Goal: Communication & Community: Answer question/provide support

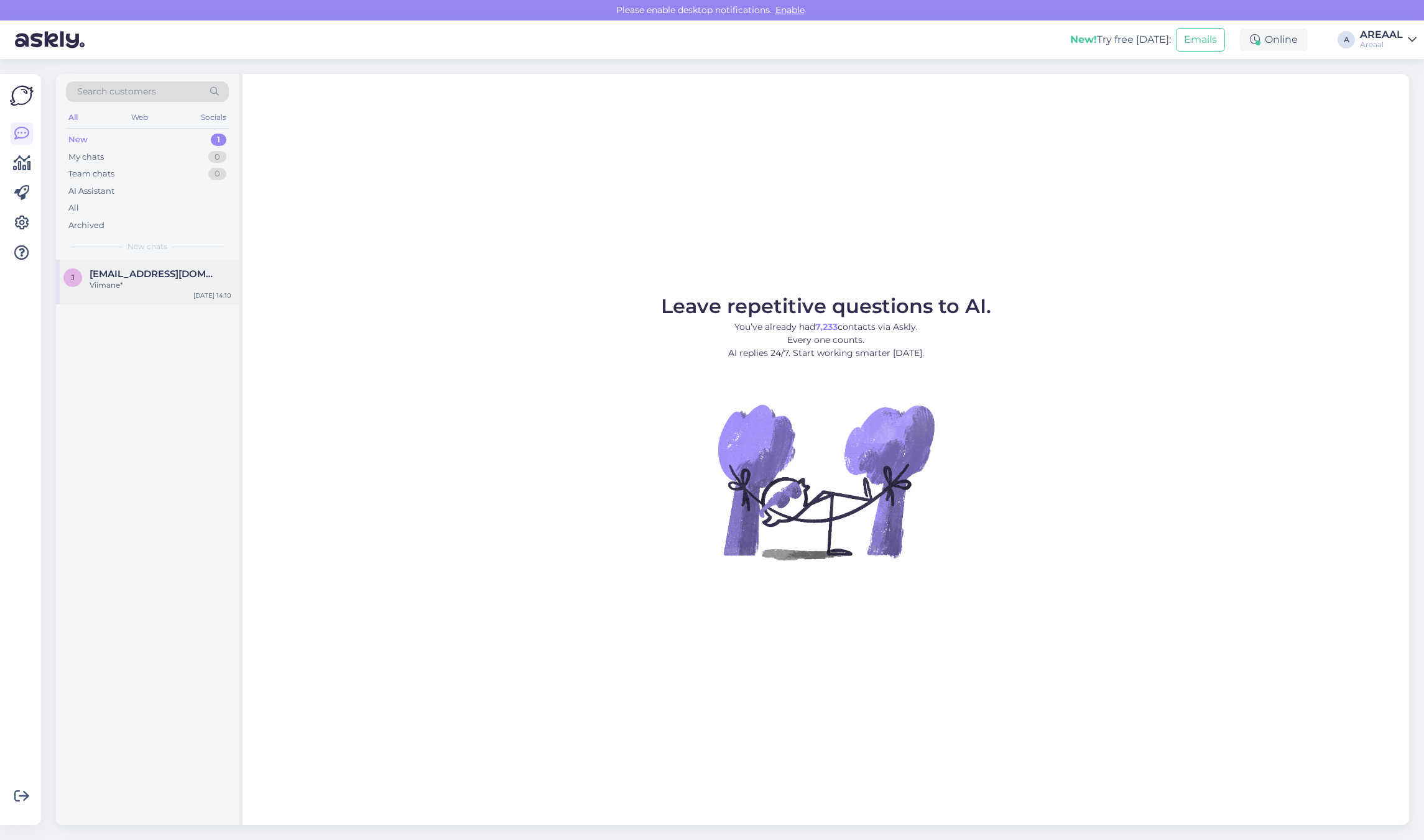
drag, startPoint x: 179, startPoint y: 305, endPoint x: 174, endPoint y: 289, distance: 16.8
click at [179, 305] on div "j [EMAIL_ADDRESS][DOMAIN_NAME] Viimane* [DATE] 14:10" at bounding box center [147, 542] width 183 height 566
click at [171, 284] on div "Viimane*" at bounding box center [160, 285] width 142 height 11
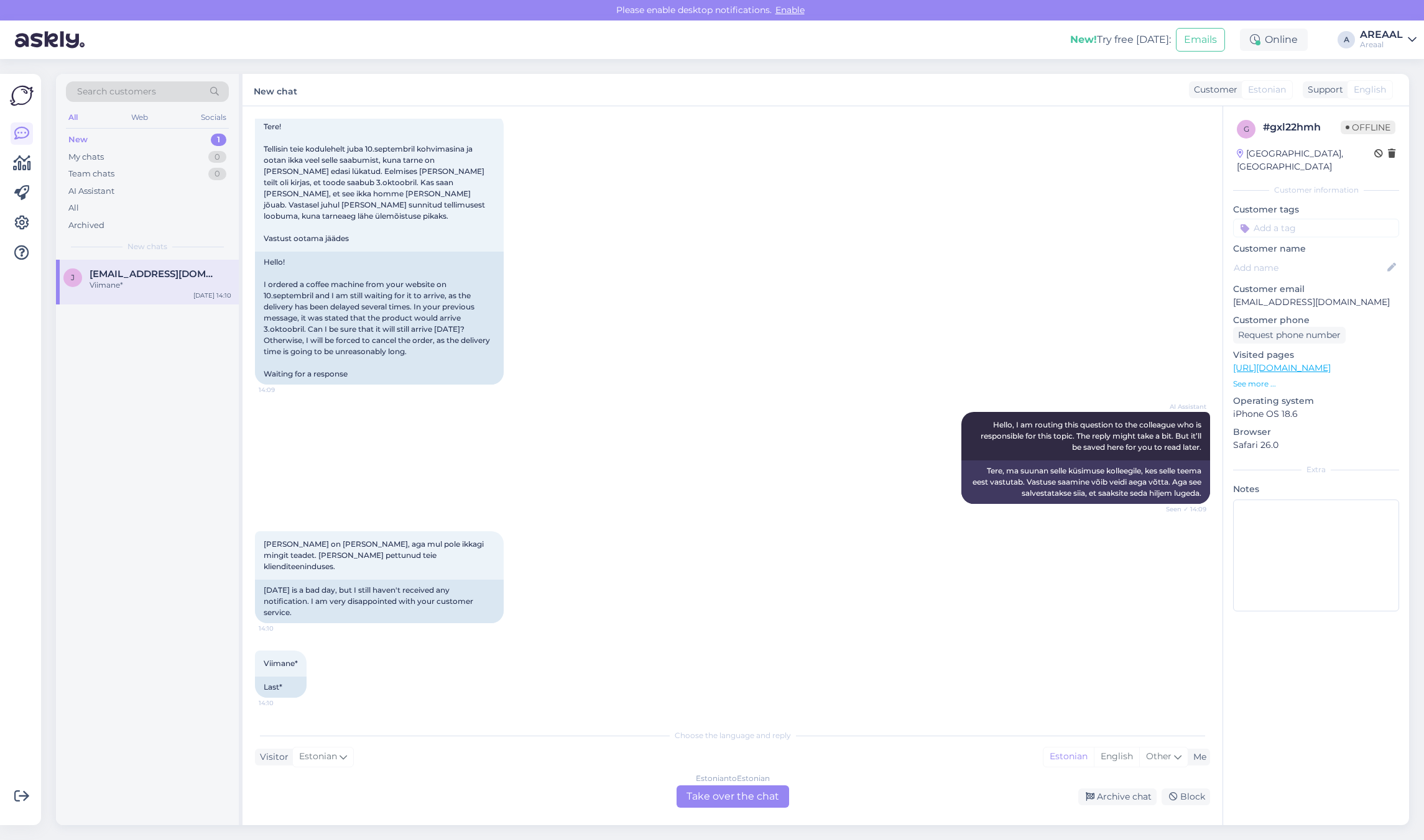
click at [731, 790] on div "Estonian to Estonian Take over the chat" at bounding box center [732, 796] width 112 height 23
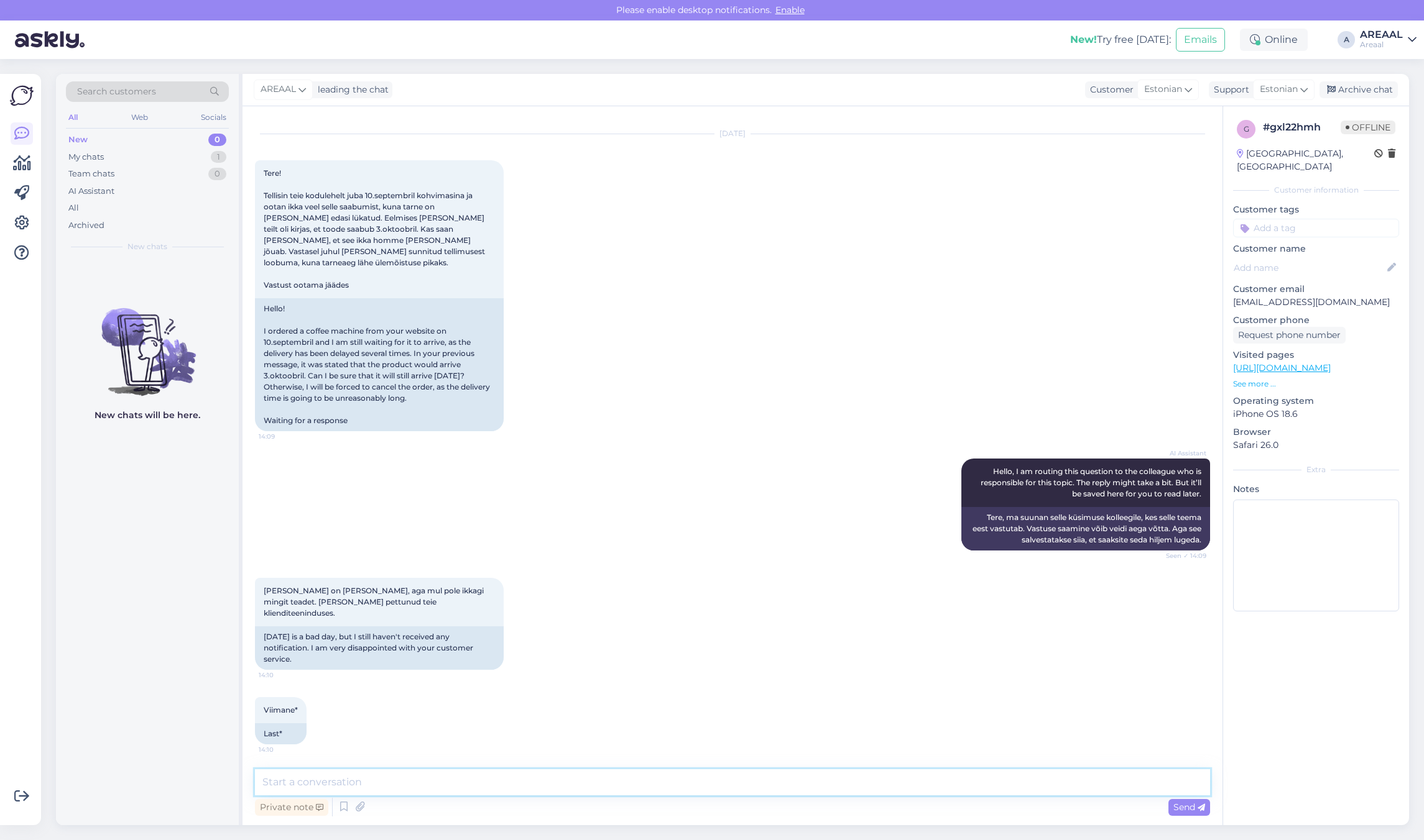
click at [721, 778] on textarea at bounding box center [733, 783] width 955 height 26
type textarea "Vastame Teie kirjale tänase päeva jooksul-"
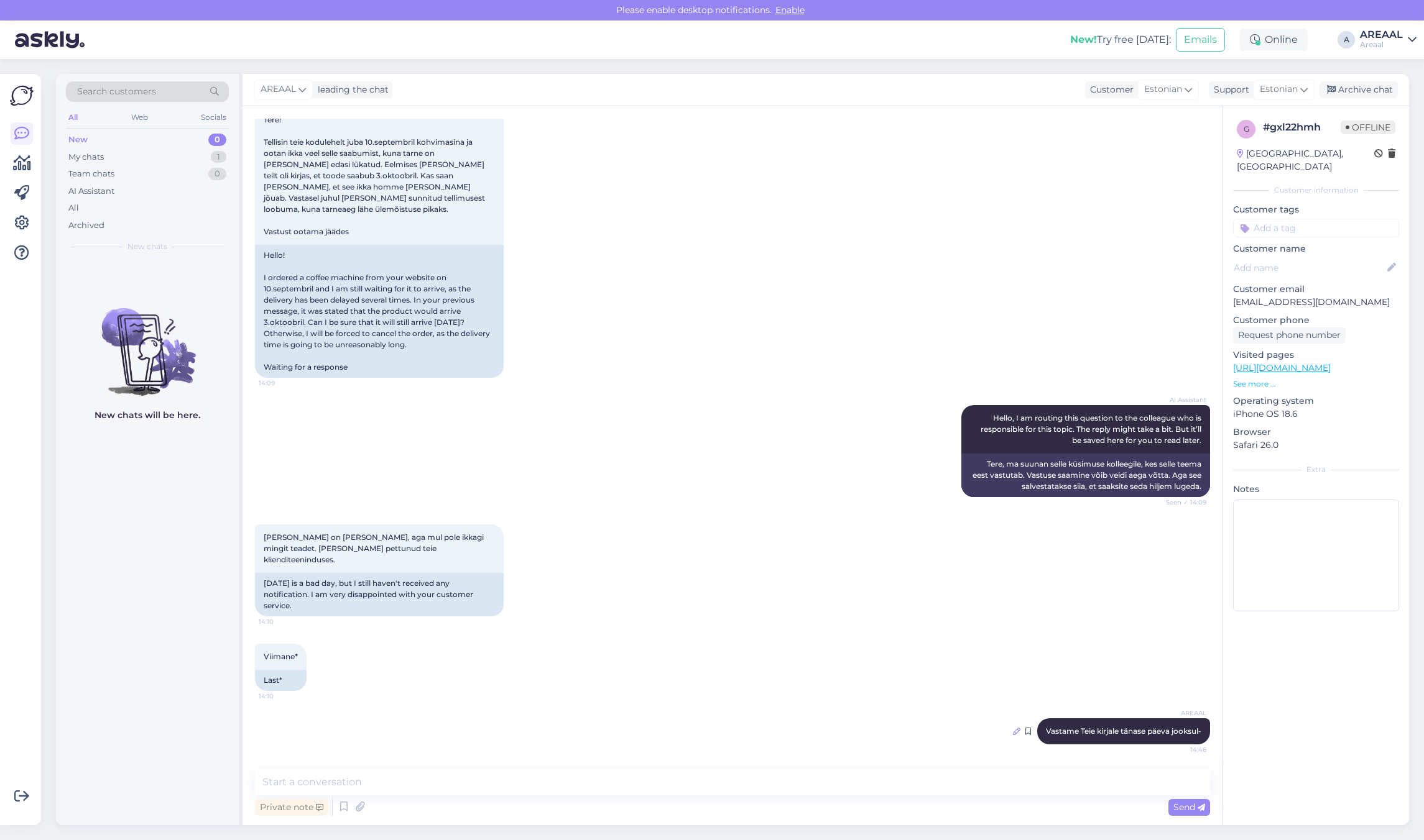
click at [1013, 731] on icon at bounding box center [1016, 731] width 8 height 8
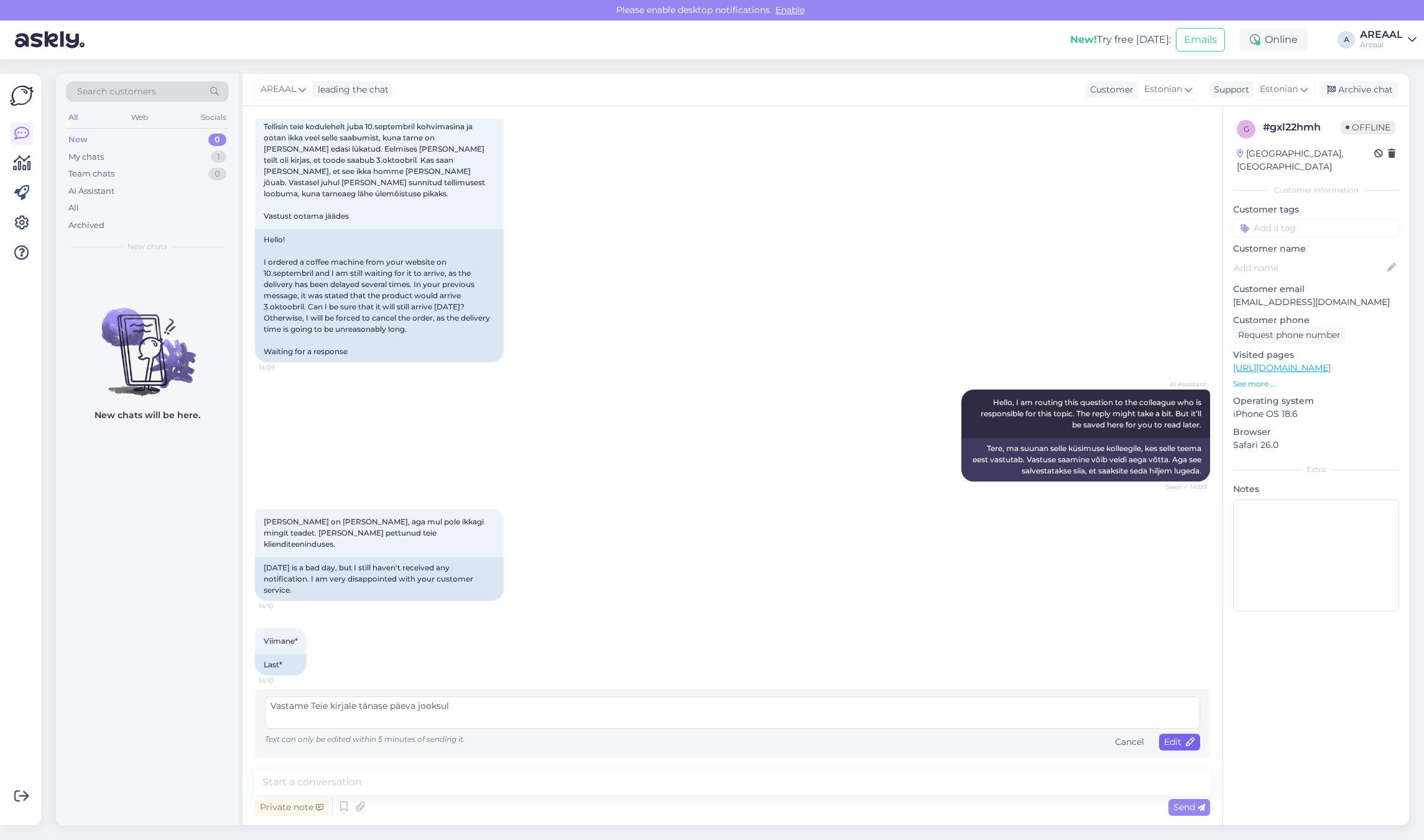
type textarea "Vastame Teie kirjale tänase päeva jooksul"
click at [1166, 748] on span "Edit" at bounding box center [1179, 742] width 31 height 11
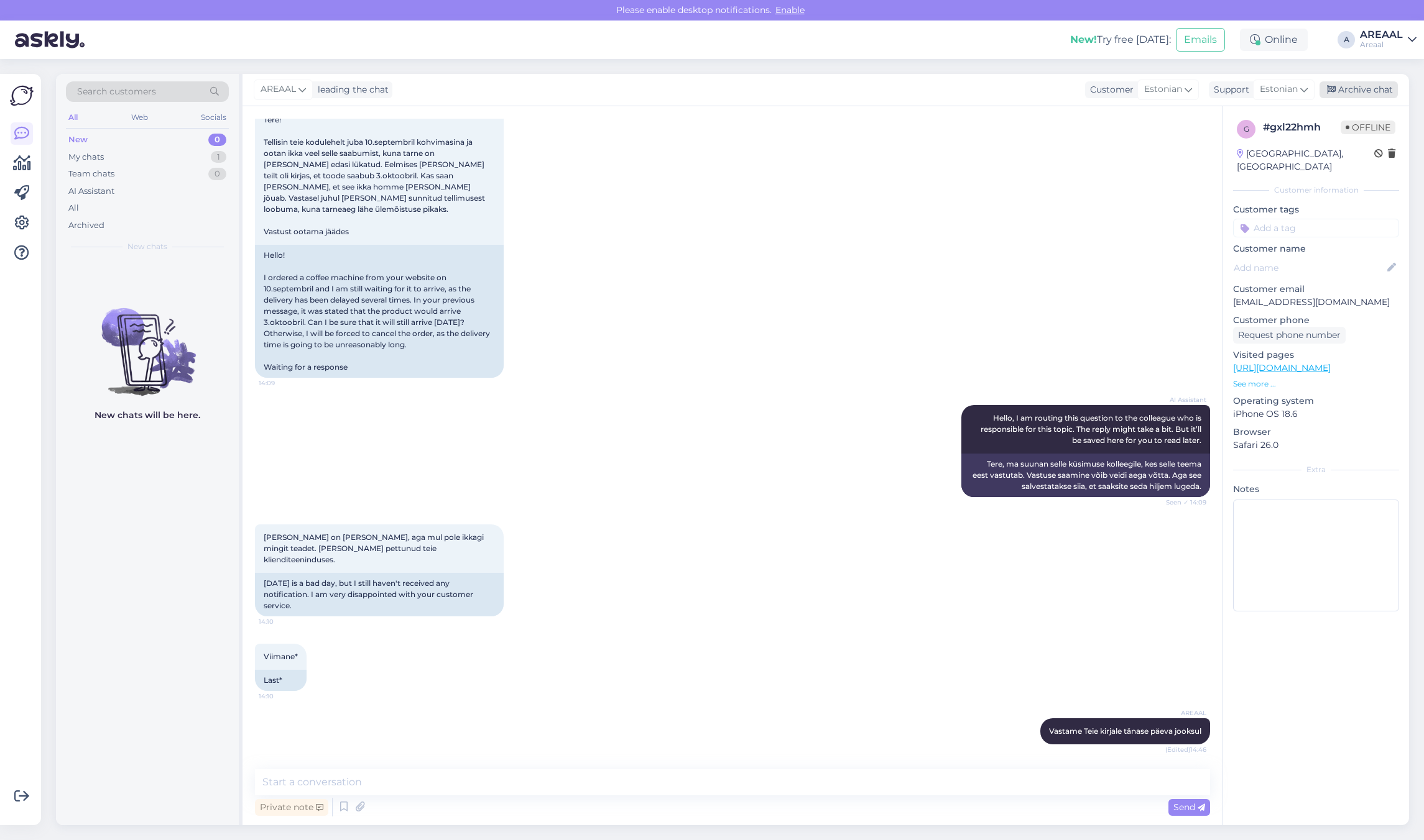
click at [1349, 81] on div "Archive chat" at bounding box center [1358, 90] width 78 height 17
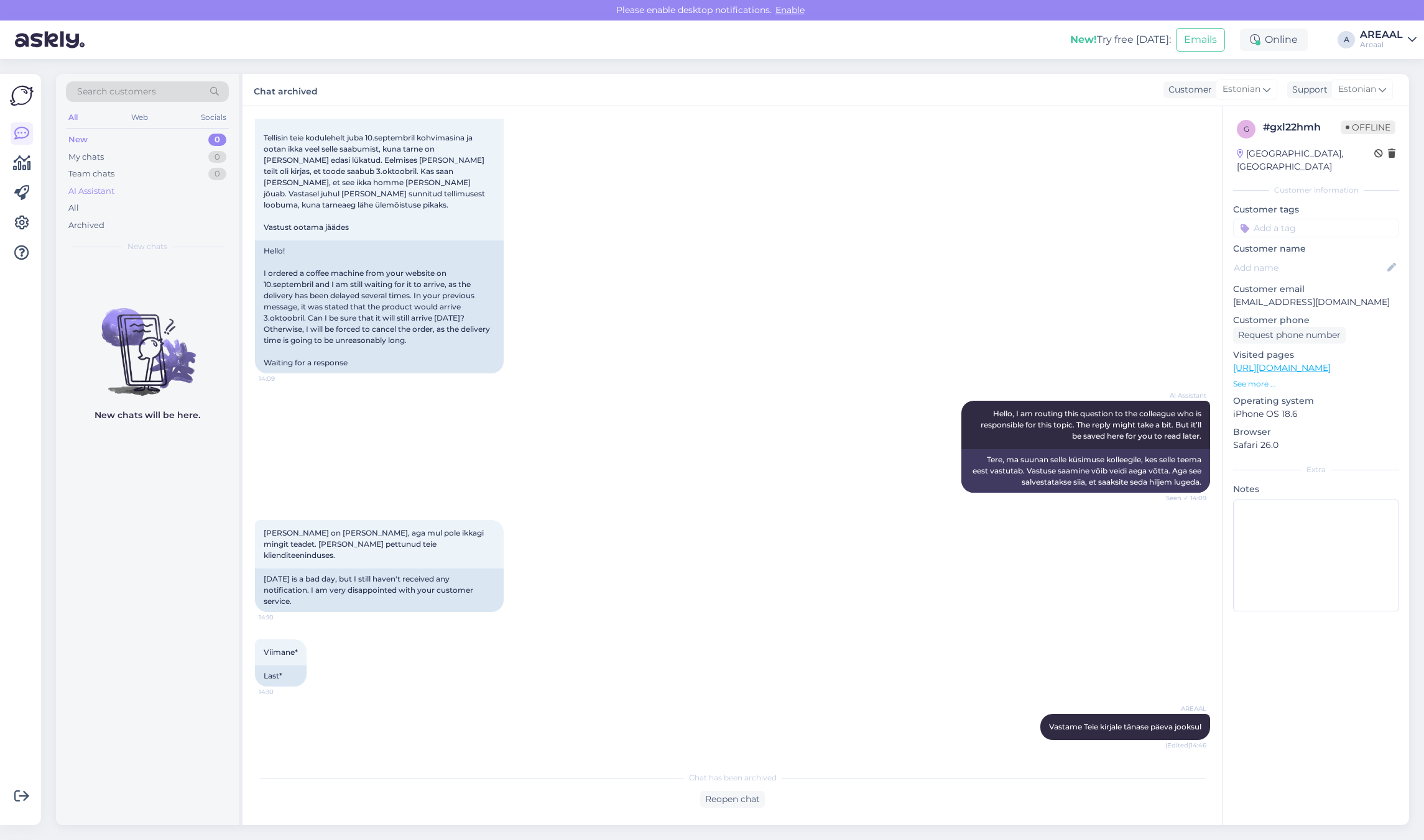
click at [94, 194] on div "AI Assistant" at bounding box center [91, 192] width 46 height 12
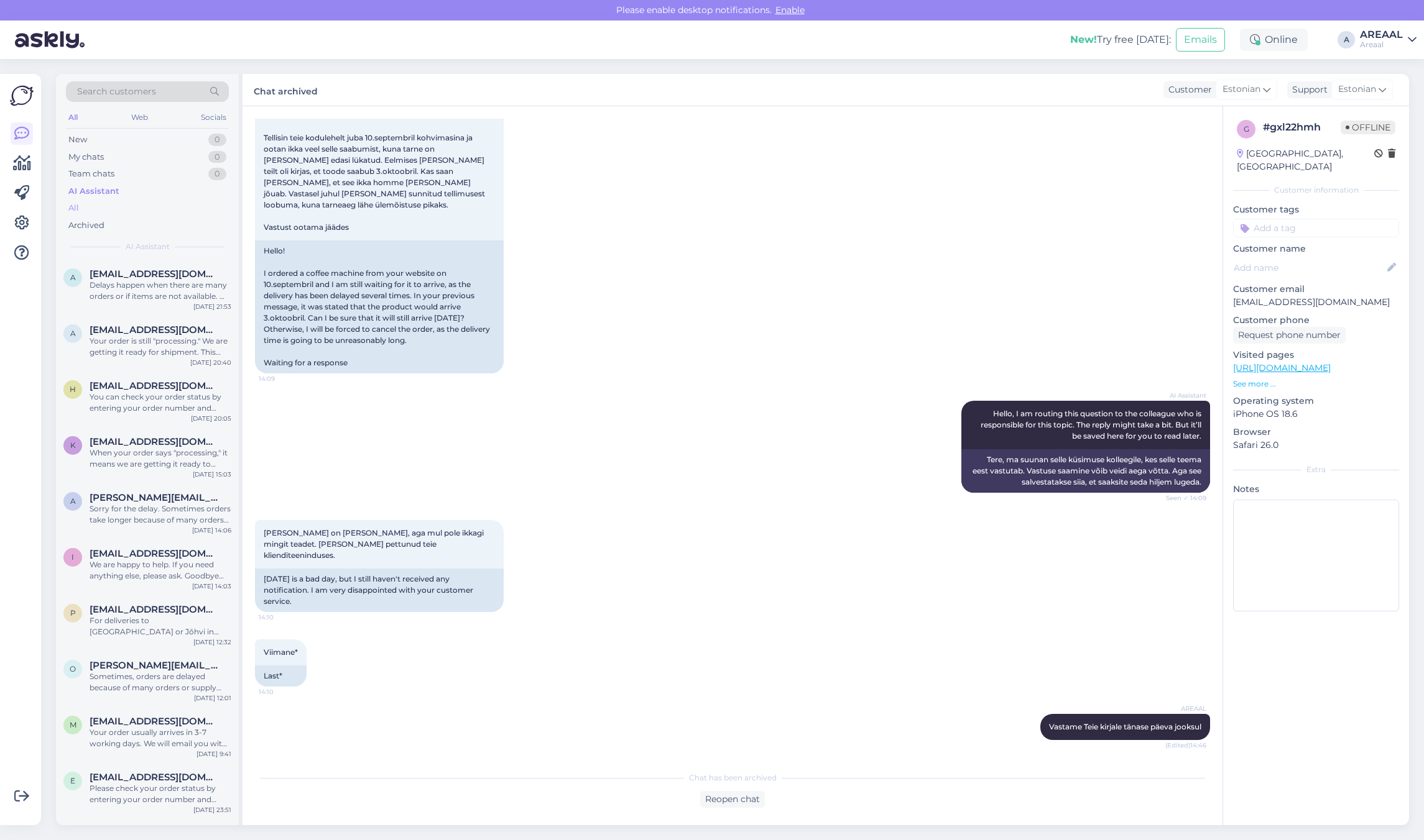
click at [99, 206] on div "All" at bounding box center [147, 208] width 163 height 17
click at [146, 296] on div "Vastame Teie kirjale tänase päeva jooksul" at bounding box center [160, 291] width 142 height 23
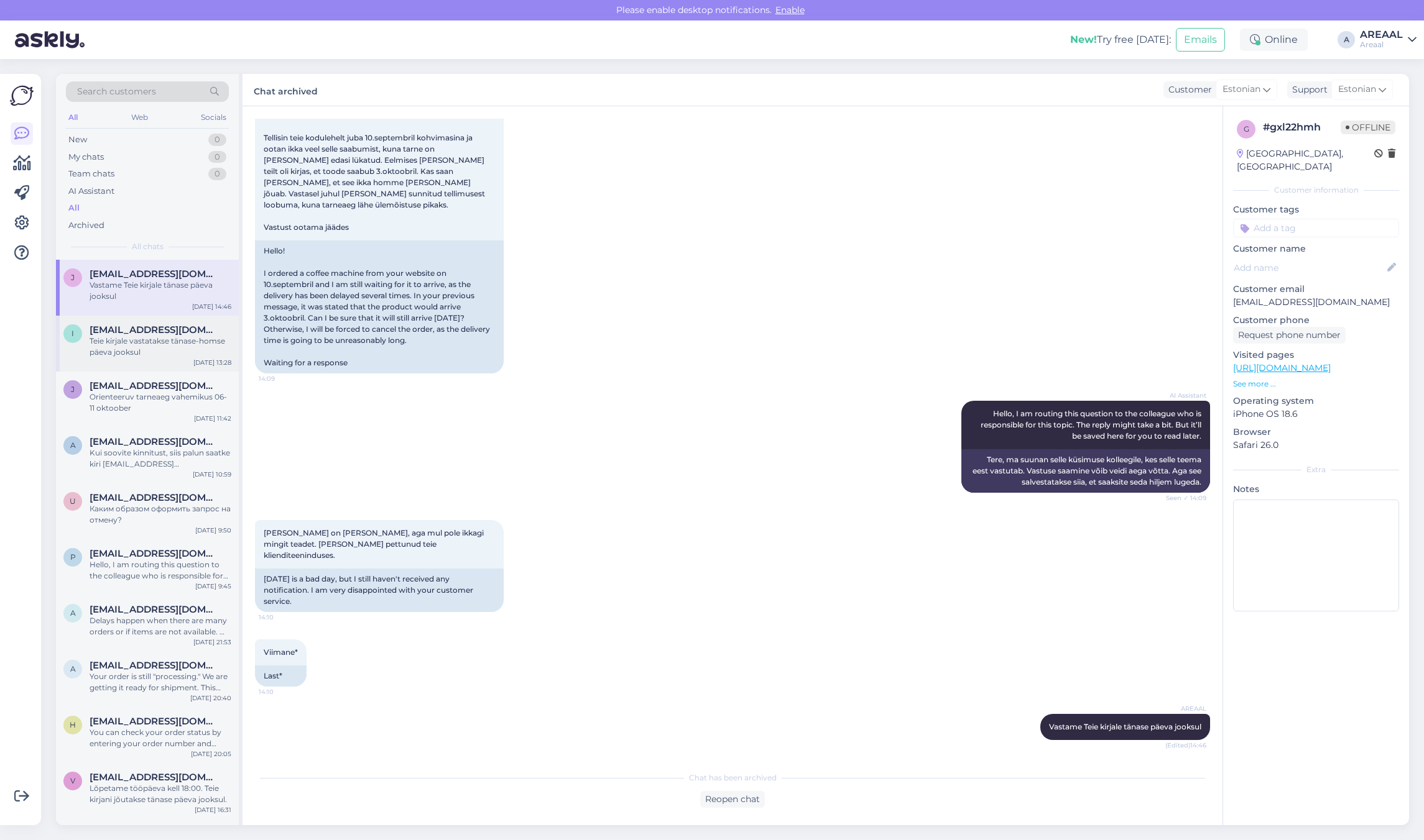
click at [145, 324] on span "info@areaal.ee" at bounding box center [154, 330] width 129 height 11
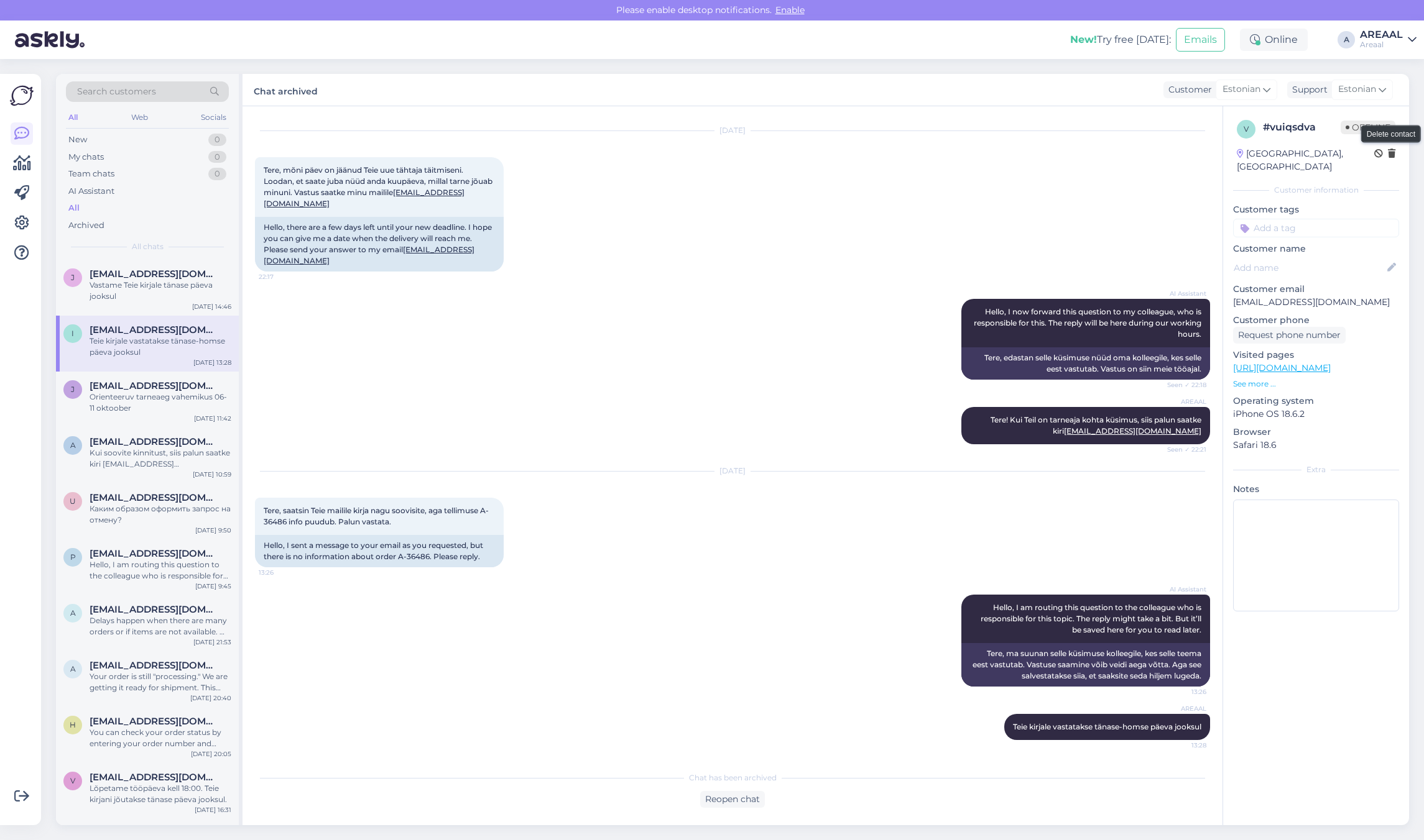
click at [1394, 155] on icon at bounding box center [1391, 154] width 8 height 9
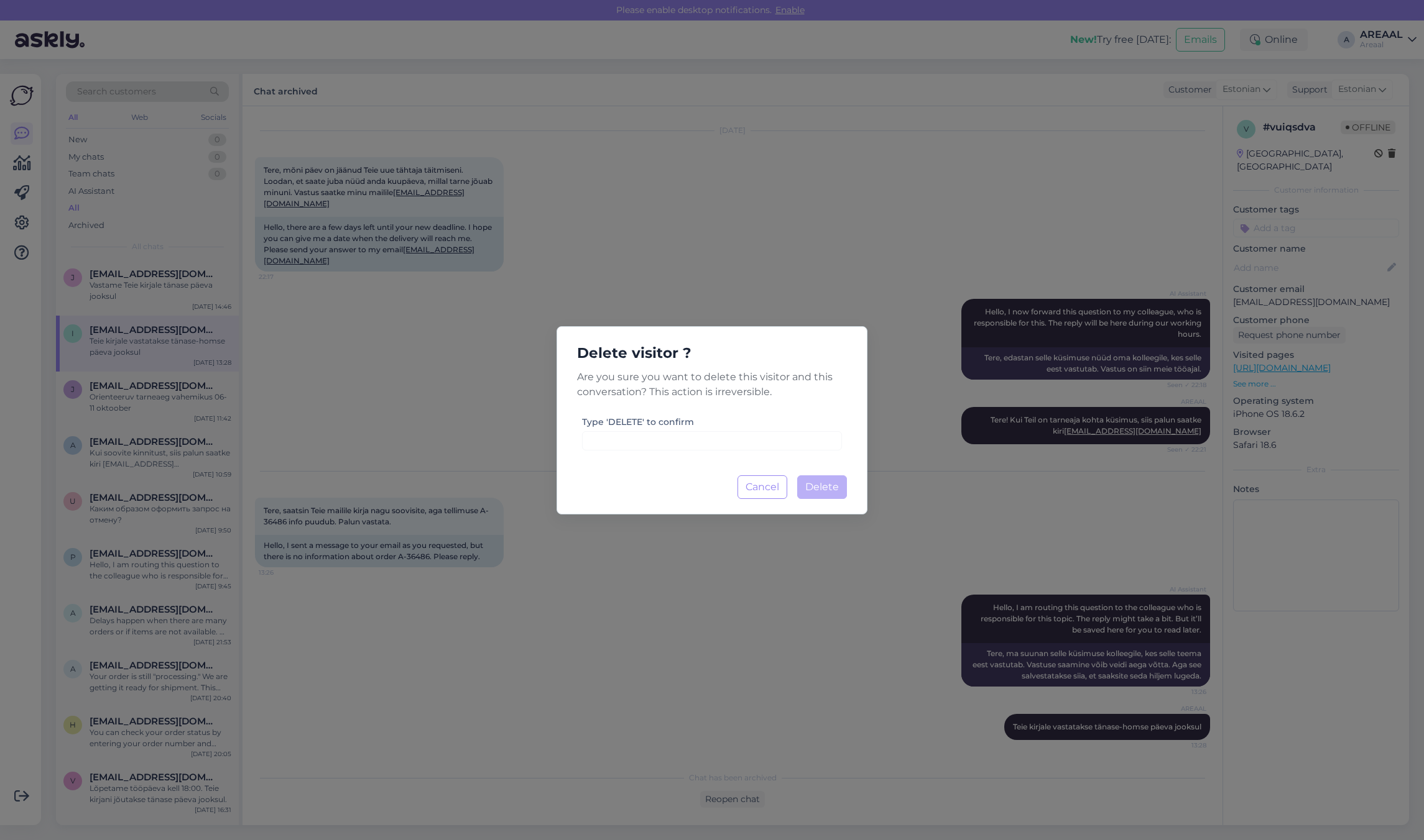
click at [737, 452] on div "Delete visitor ? Are you sure you want to delete this visitor and this conversa…" at bounding box center [712, 420] width 311 height 188
click at [736, 436] on input at bounding box center [712, 441] width 260 height 19
type input "DELETE"
click at [831, 499] on div "Delete visitor ? Are you sure you want to delete this visitor and this conversa…" at bounding box center [712, 420] width 311 height 188
click at [822, 486] on span "Delete" at bounding box center [822, 486] width 34 height 12
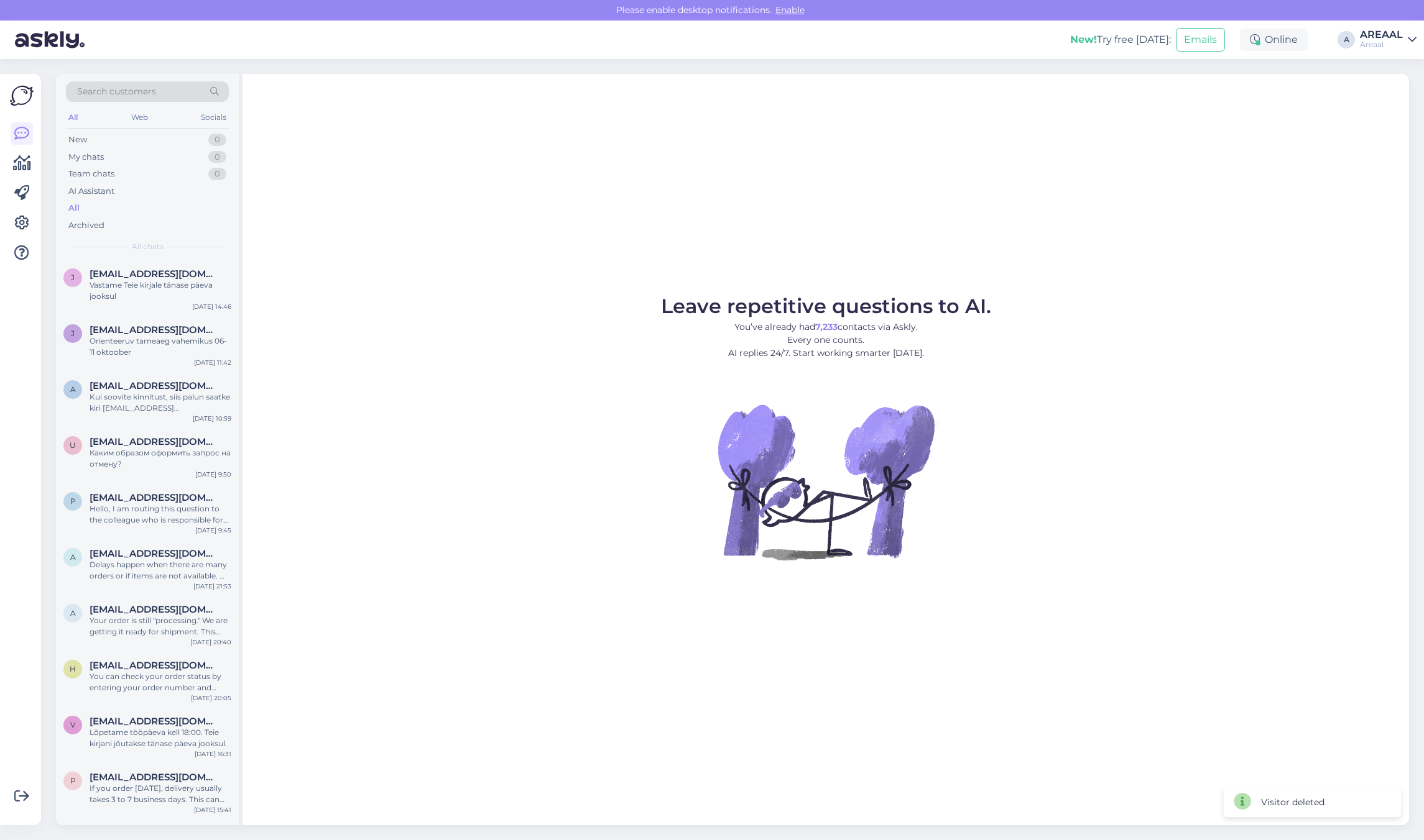
click at [853, 337] on p "You’ve already had 7,233 contacts via Askly. Every one counts. AI replies 24/7.…" at bounding box center [826, 340] width 330 height 39
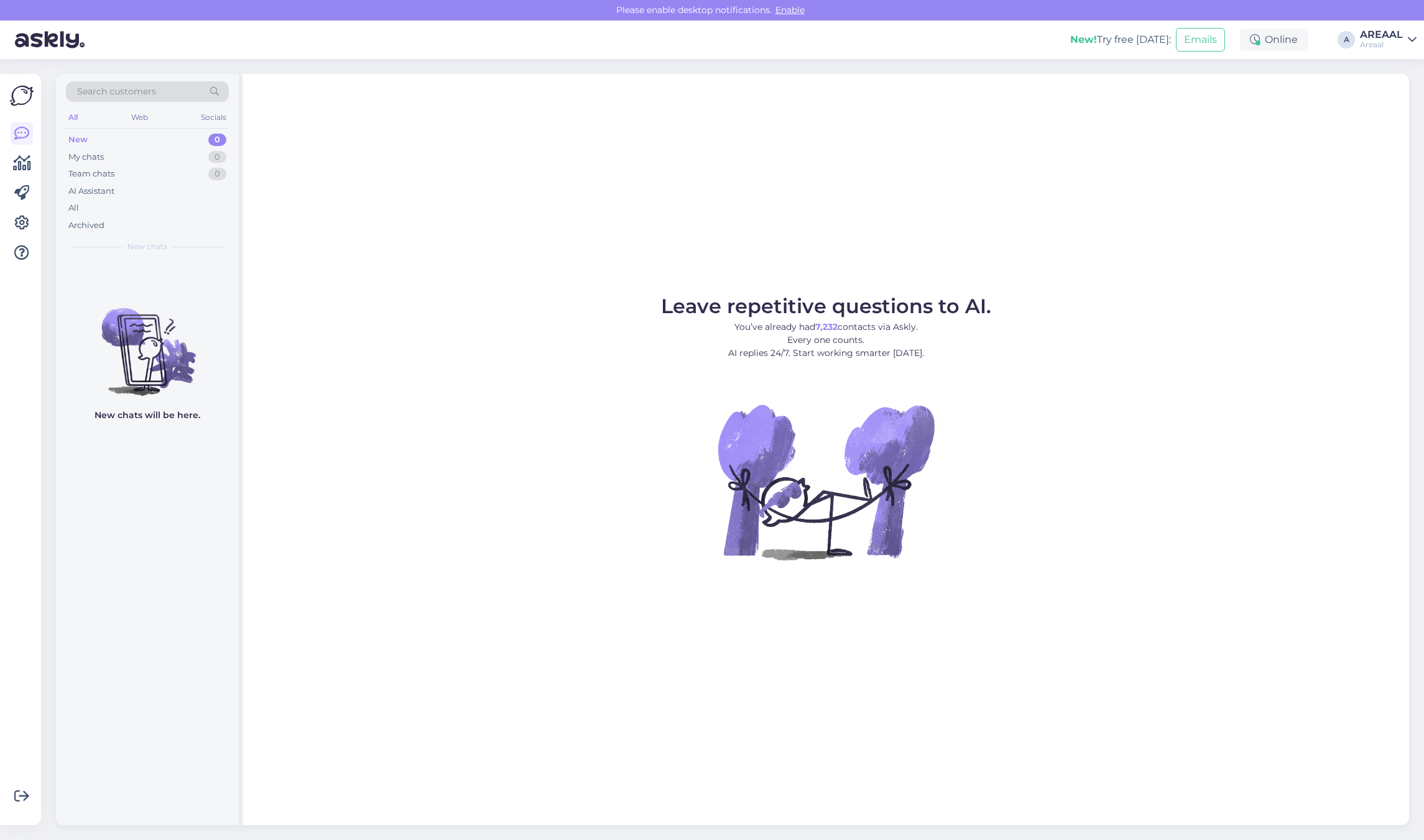
click at [1382, 47] on div "Areaal" at bounding box center [1381, 44] width 43 height 10
click at [1384, 88] on button "Open" at bounding box center [1388, 96] width 35 height 19
click at [164, 207] on div "All" at bounding box center [147, 208] width 163 height 17
click at [164, 289] on div at bounding box center [147, 542] width 183 height 566
click at [148, 224] on div "Archived" at bounding box center [147, 225] width 163 height 17
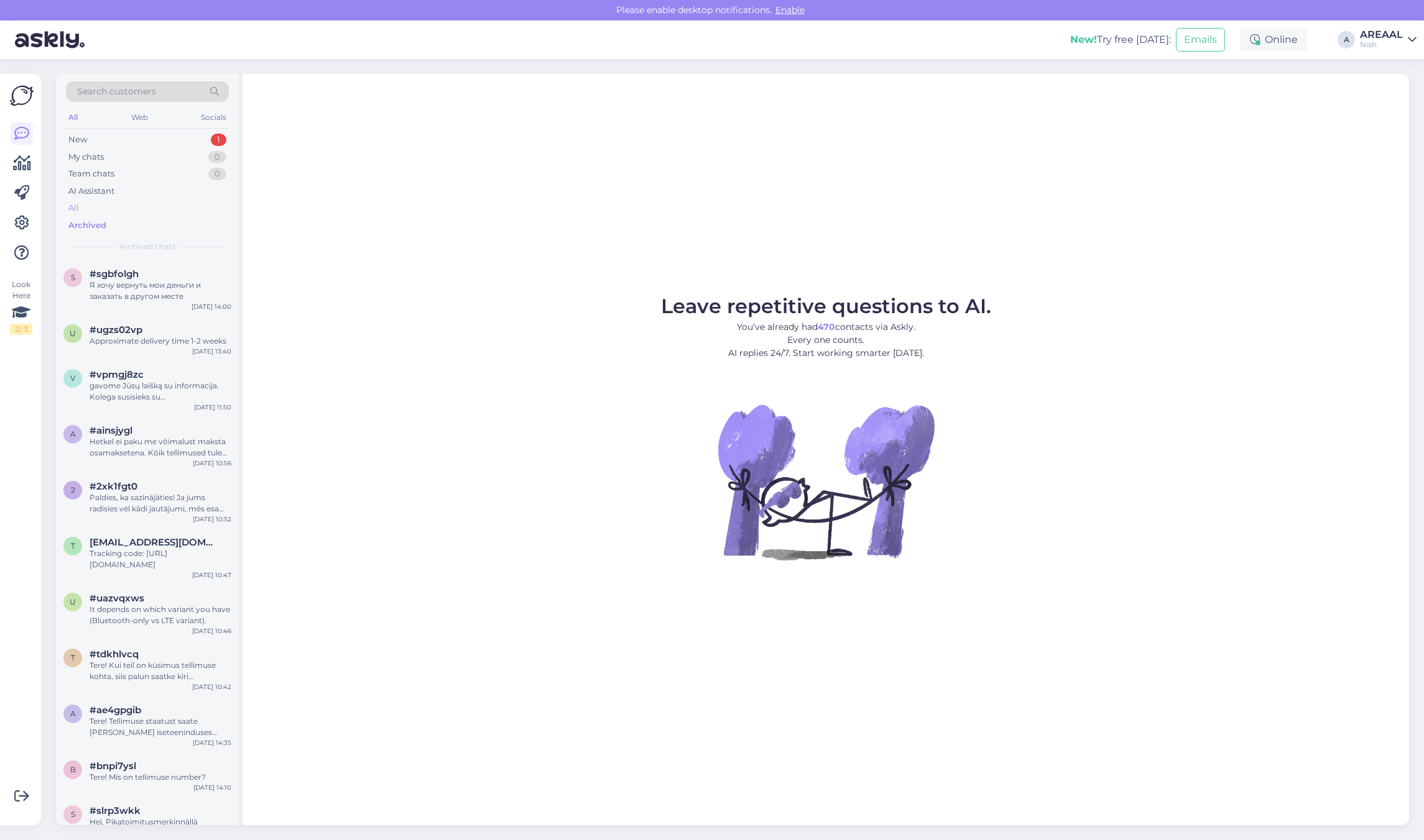
click at [146, 209] on div "All" at bounding box center [147, 208] width 163 height 17
click at [147, 280] on div "Я хочу вернуть мои деньги и заказать в другом месте" at bounding box center [160, 291] width 142 height 23
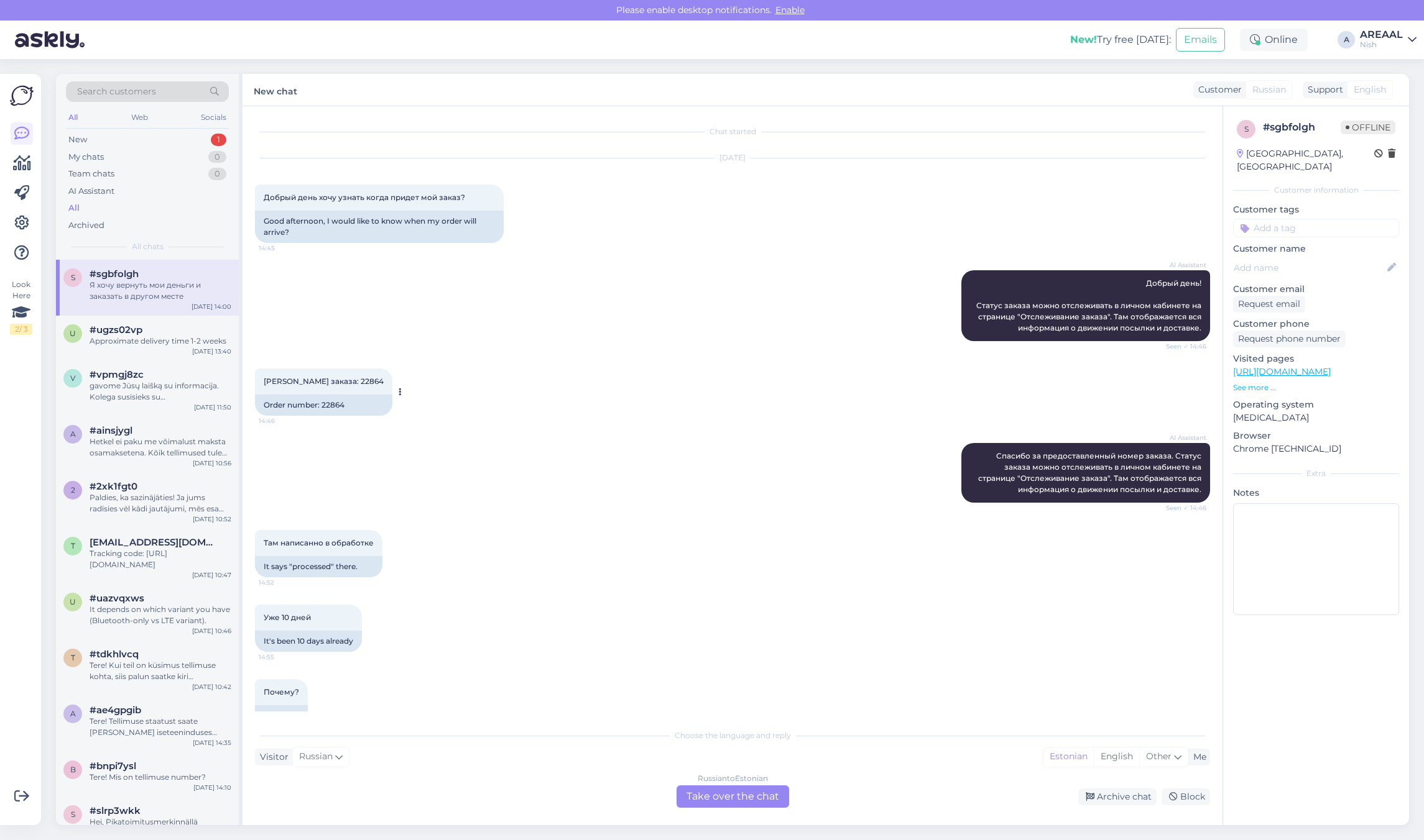
click at [325, 386] on span "Номер заказа: 22864" at bounding box center [323, 382] width 120 height 10
copy div "22864 14:46"
click at [377, 345] on div "AI Assistant Добрый день! Статус заказа можно отслеживать в личном кабинете на …" at bounding box center [733, 306] width 955 height 99
click at [337, 386] on span "Номер заказа: 22864" at bounding box center [323, 382] width 120 height 10
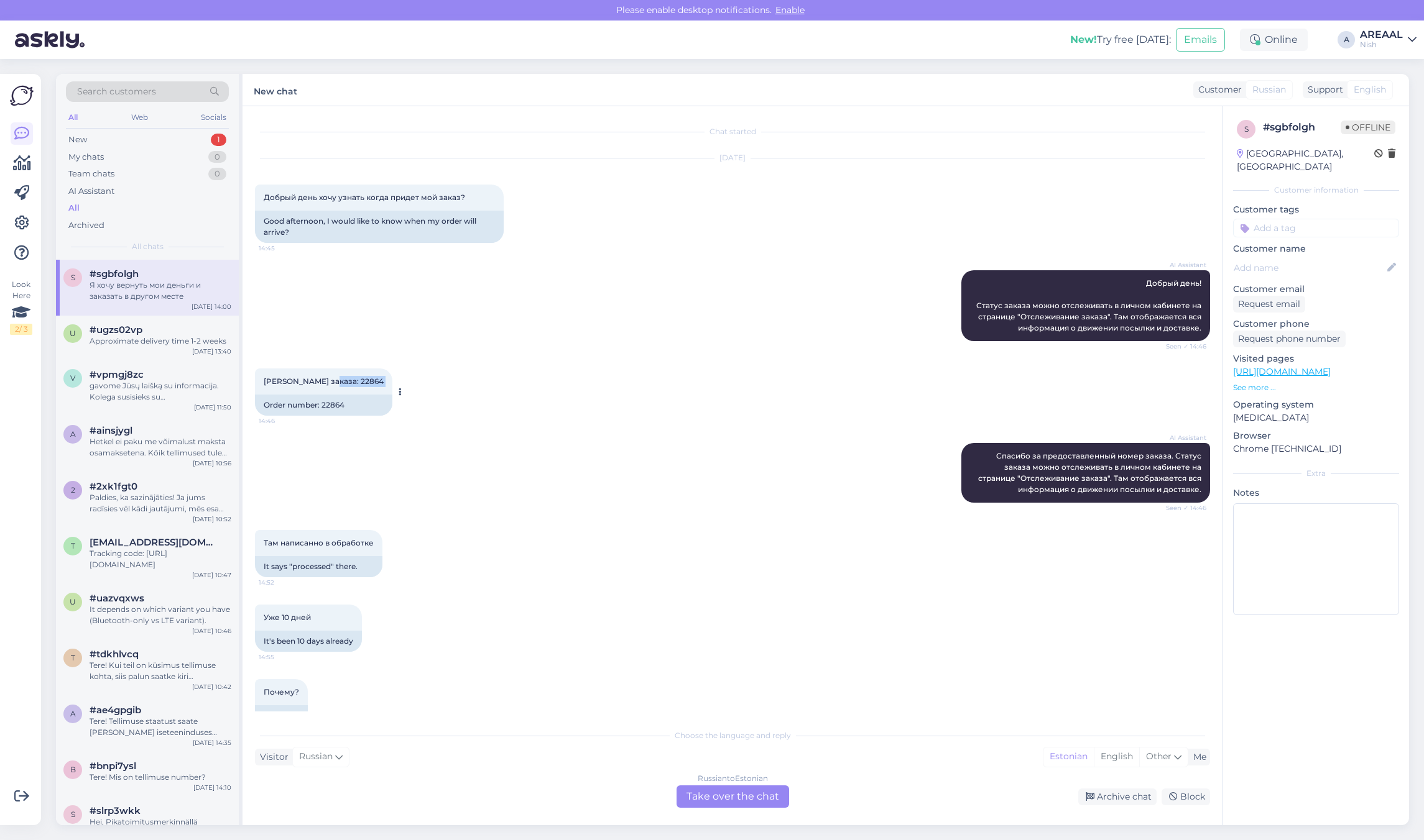
click at [337, 386] on span "Номер заказа: 22864" at bounding box center [323, 382] width 120 height 10
copy div "22864 14:46"
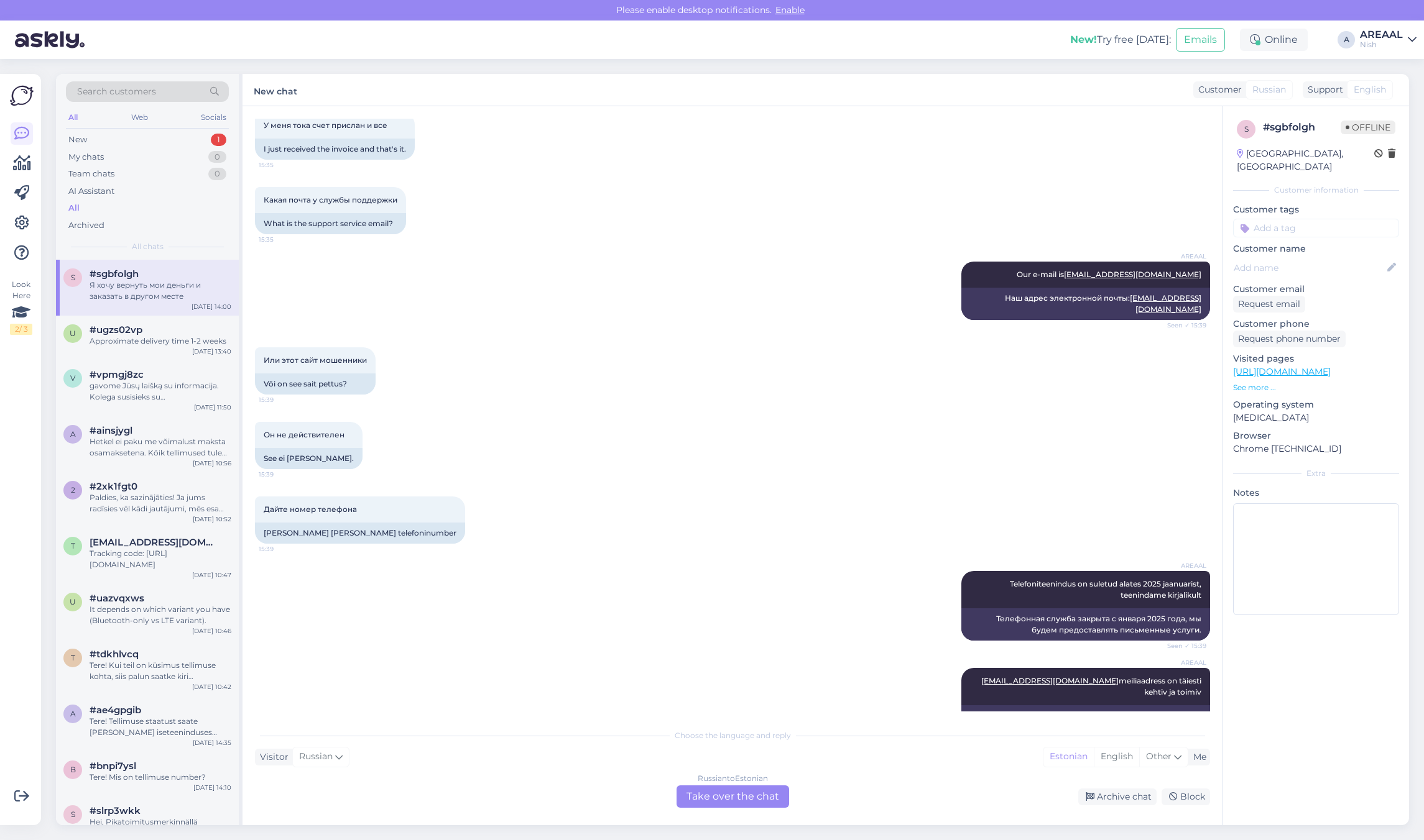
scroll to position [2419, 0]
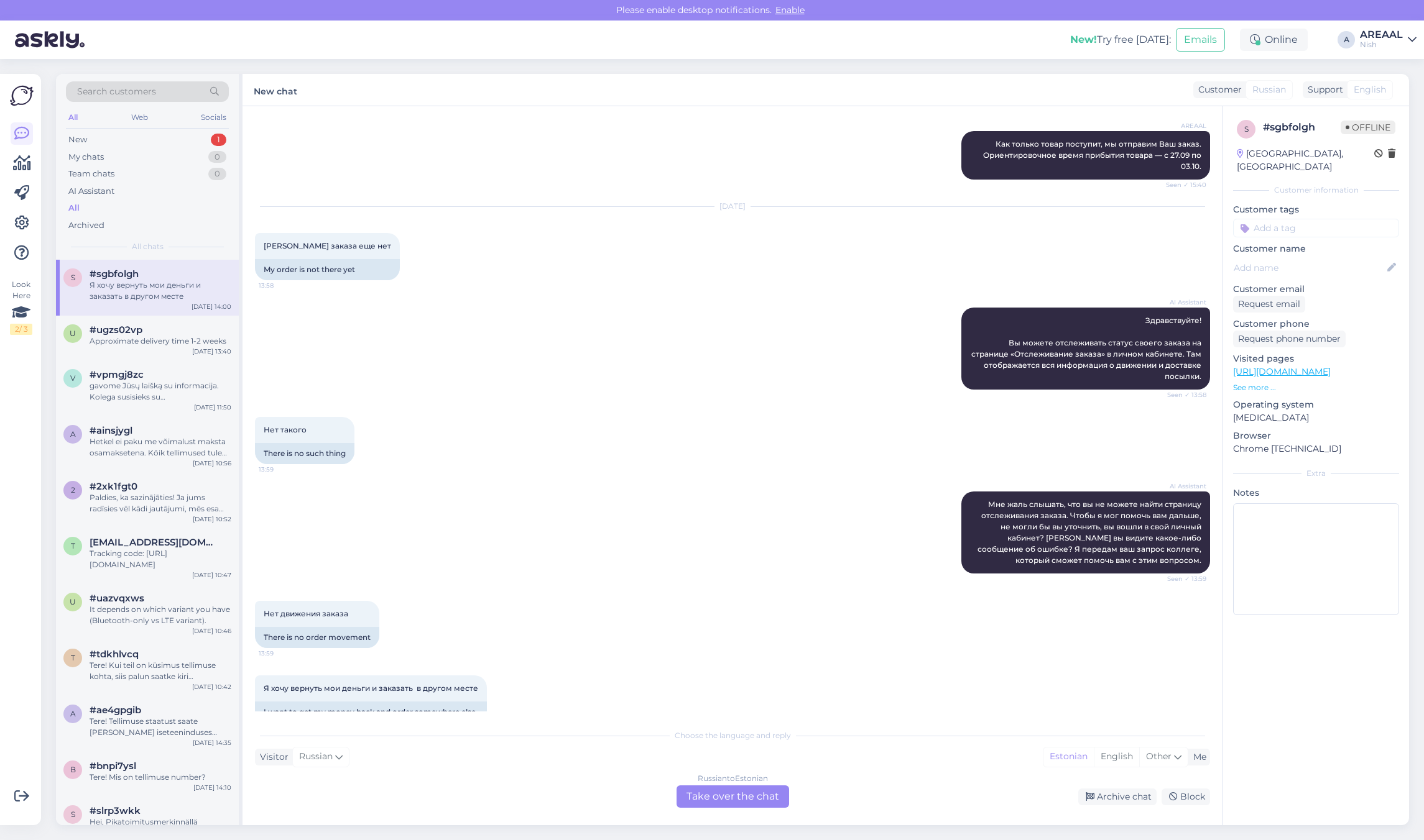
click at [769, 597] on div "Нет движения заказа 13:59 There is no order movement" at bounding box center [733, 625] width 955 height 75
click at [725, 588] on div "Нет движения заказа 13:59 There is no order movement" at bounding box center [733, 625] width 955 height 75
click at [545, 212] on div "Oct 3 2025 Моего заказа еще нет 13:58 My order is not there yet" at bounding box center [733, 244] width 955 height 101
click at [830, 313] on div "AI Assistant Здравствуйте! Вы можете отслеживать статус своего заказа на страни…" at bounding box center [733, 349] width 955 height 109
click at [717, 791] on div "Russian to Estonian Take over the chat" at bounding box center [732, 796] width 112 height 23
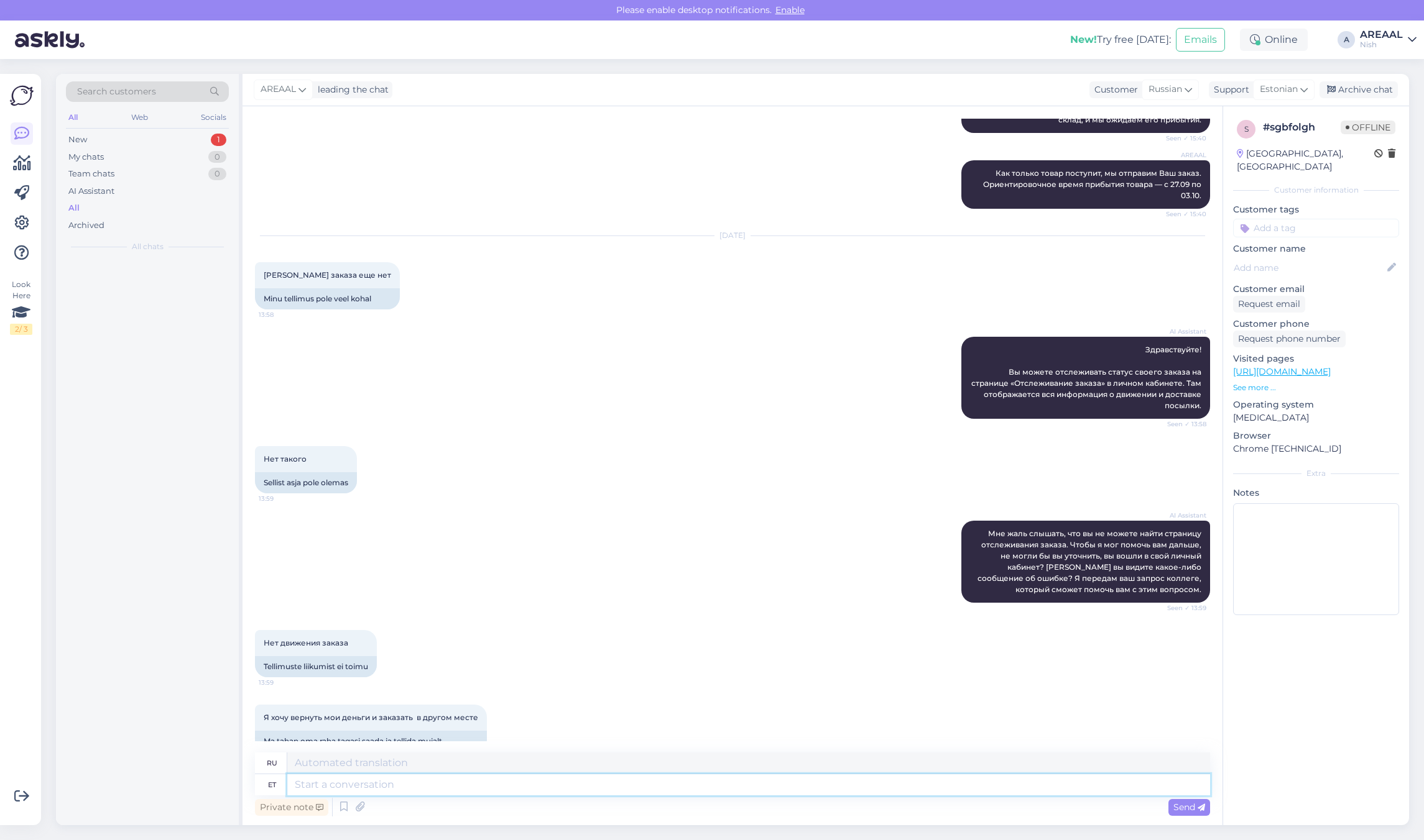
click at [703, 776] on textarea at bounding box center [749, 785] width 922 height 21
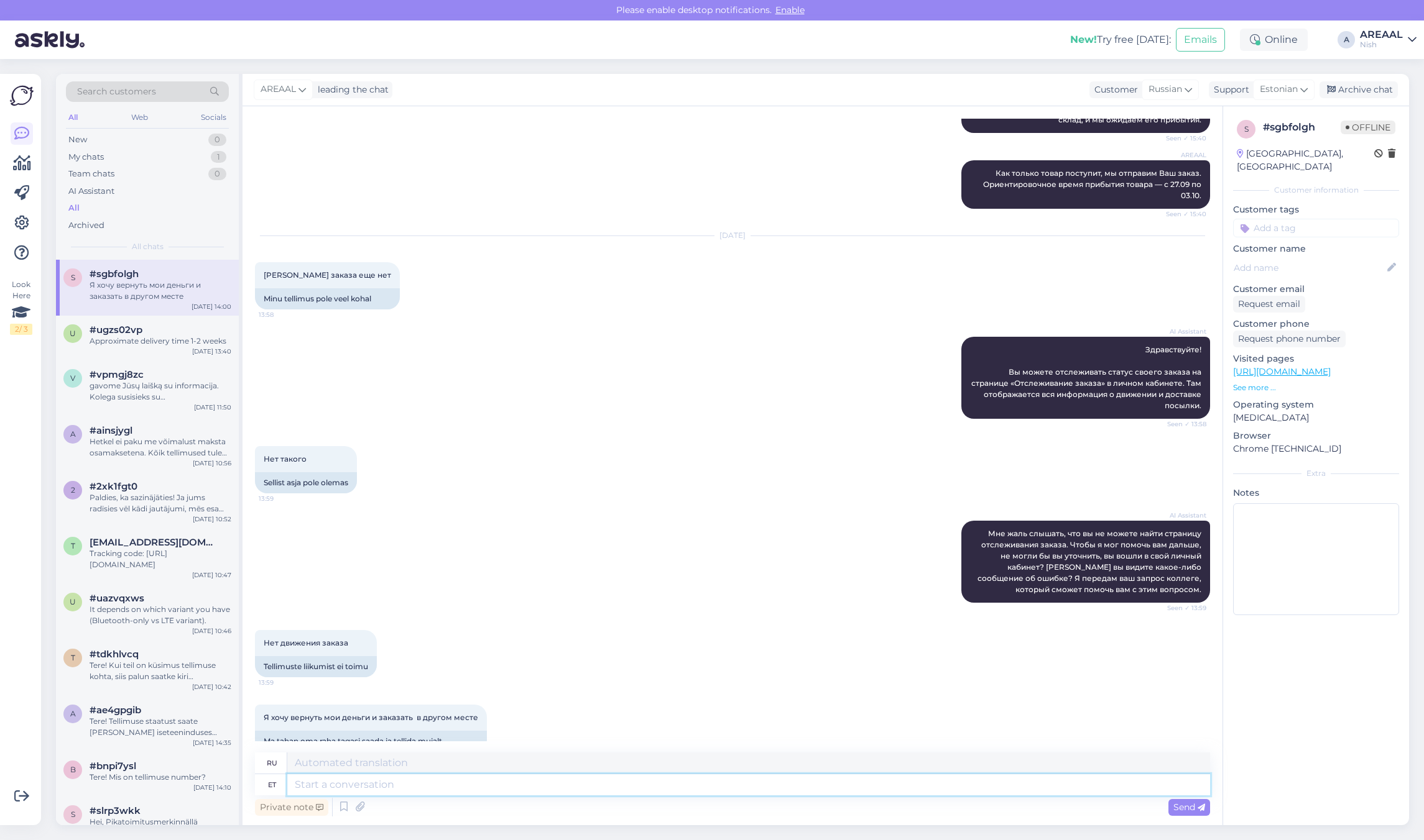
paste textarea "Kahjuks peame teada andma, et hetkel Boneco H700 jõudmine meie lattu on hilinen…"
type textarea "Kahjuks peame teada andma, et hetkel Boneco H700 jõudmine meie lattu on hilinen…"
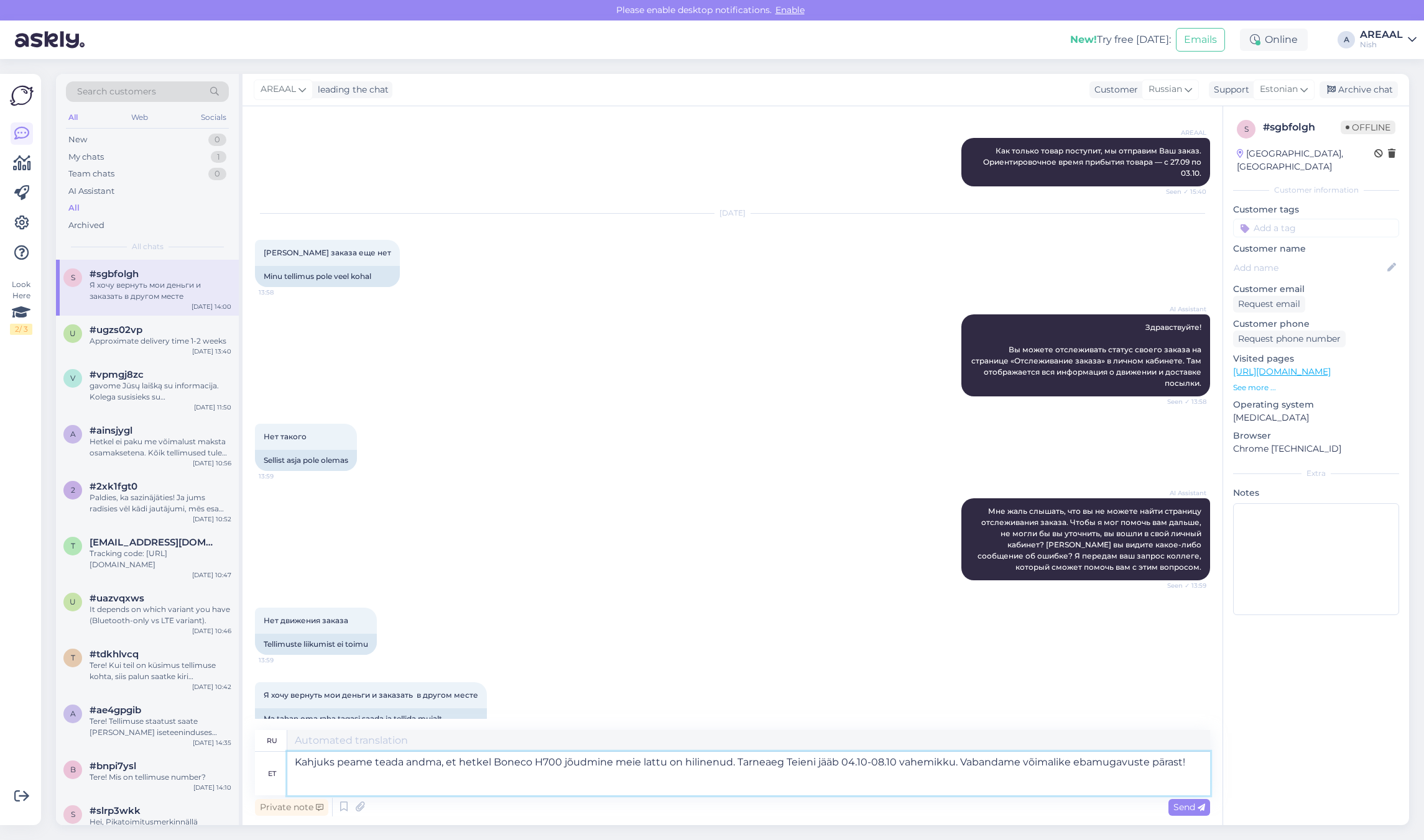
type textarea "К сожалению, вынуждены сообщить, что поступление Boneco H700 на наш склад задер…"
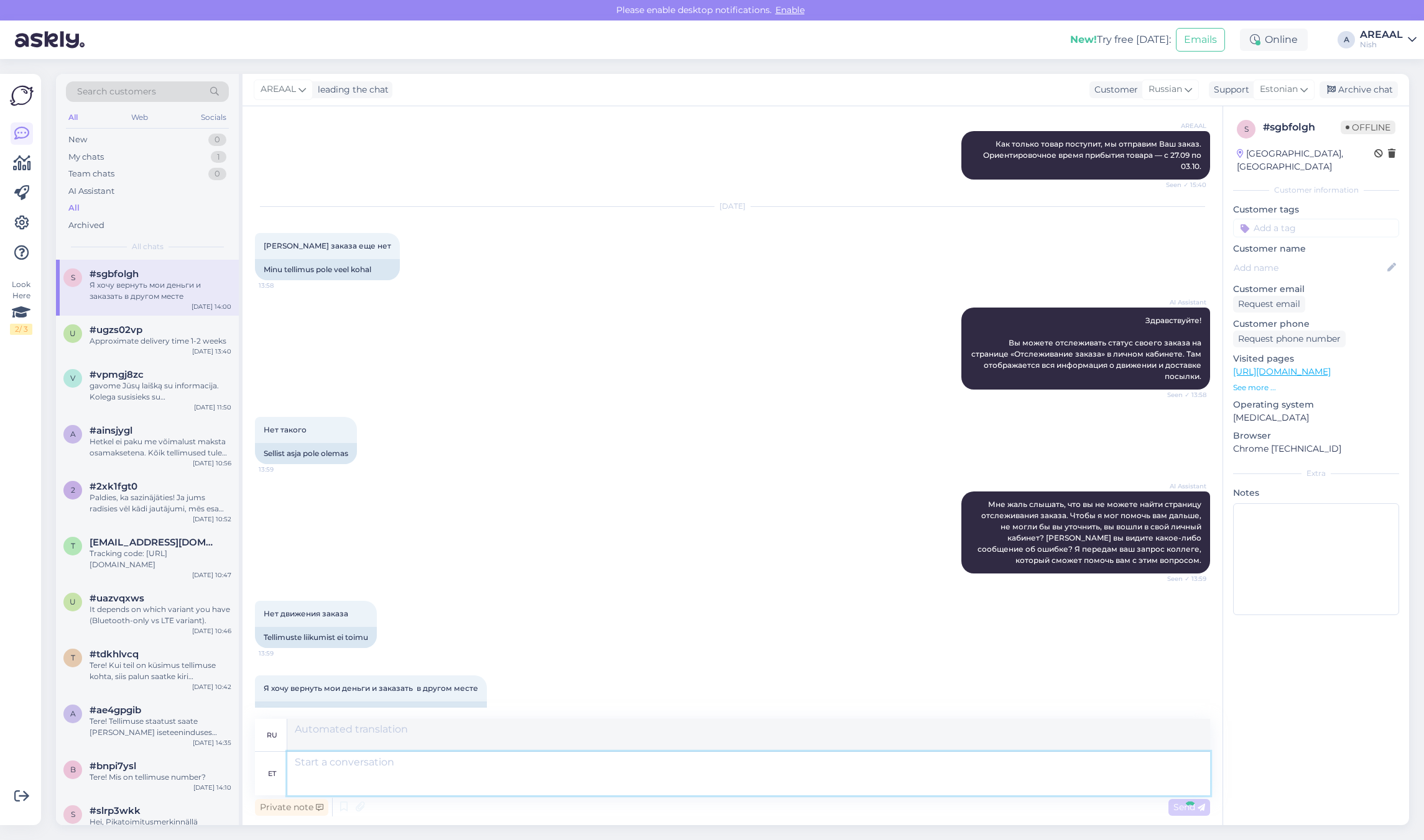
scroll to position [2542, 0]
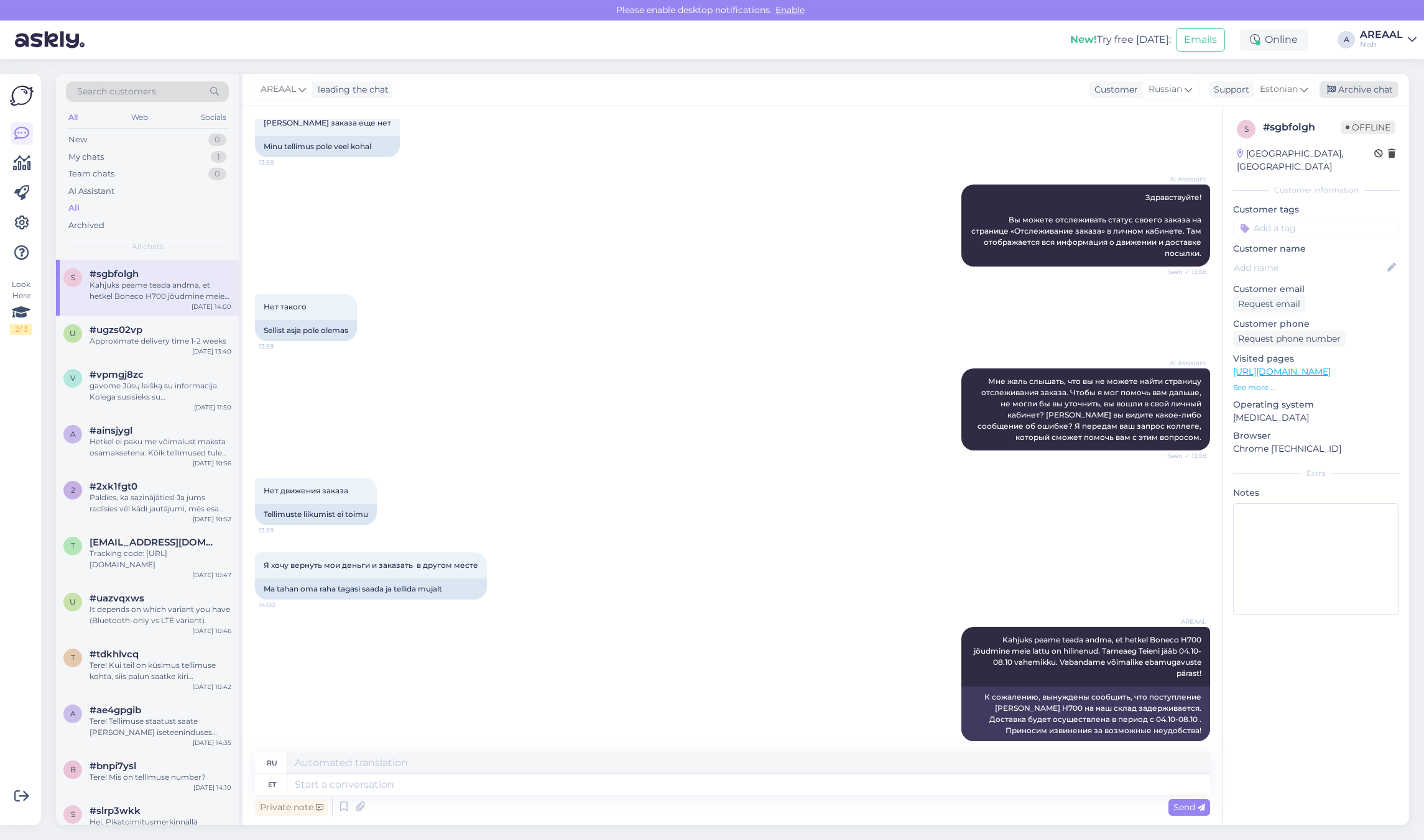
click at [1351, 88] on div "Archive chat" at bounding box center [1358, 90] width 78 height 17
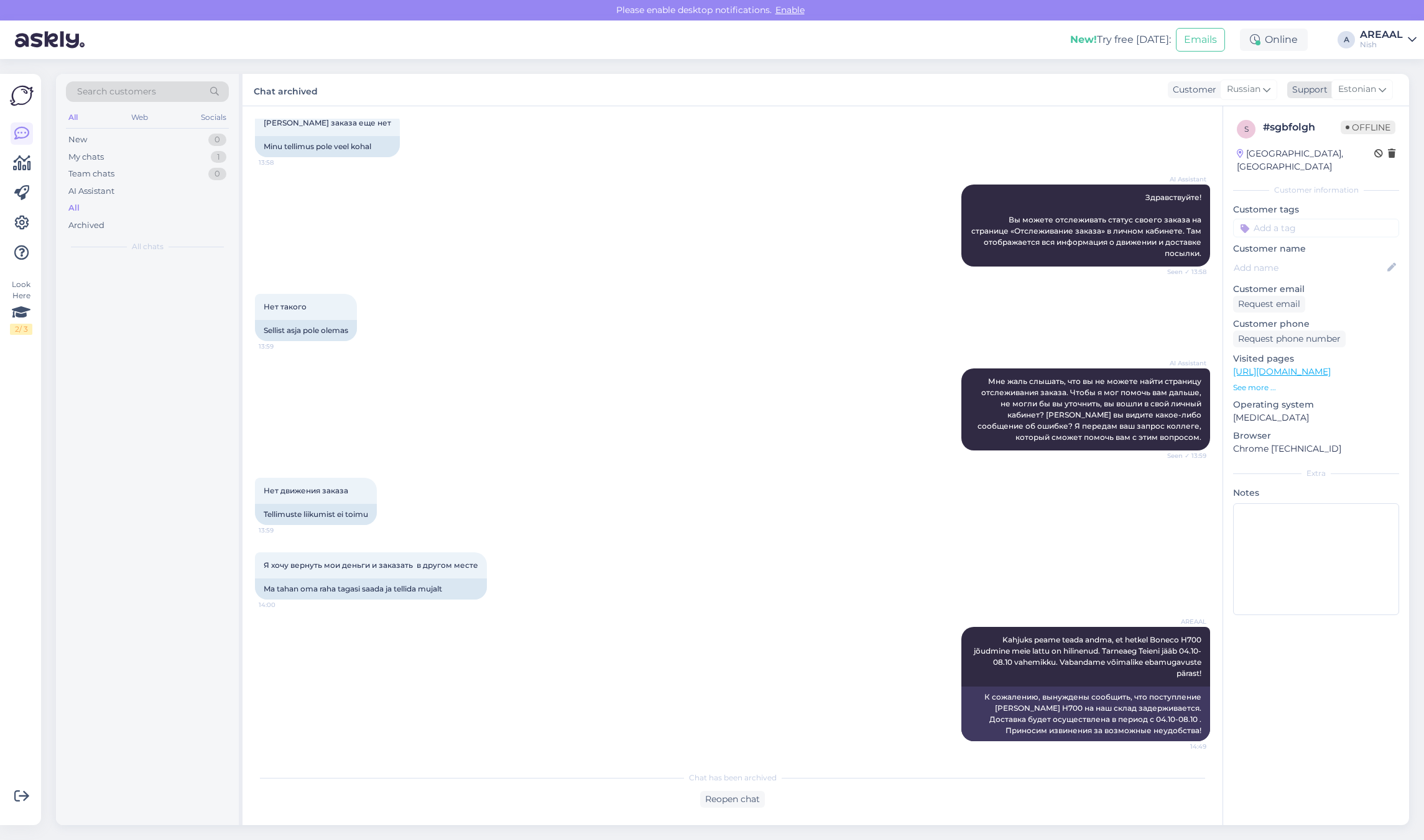
scroll to position [2530, 0]
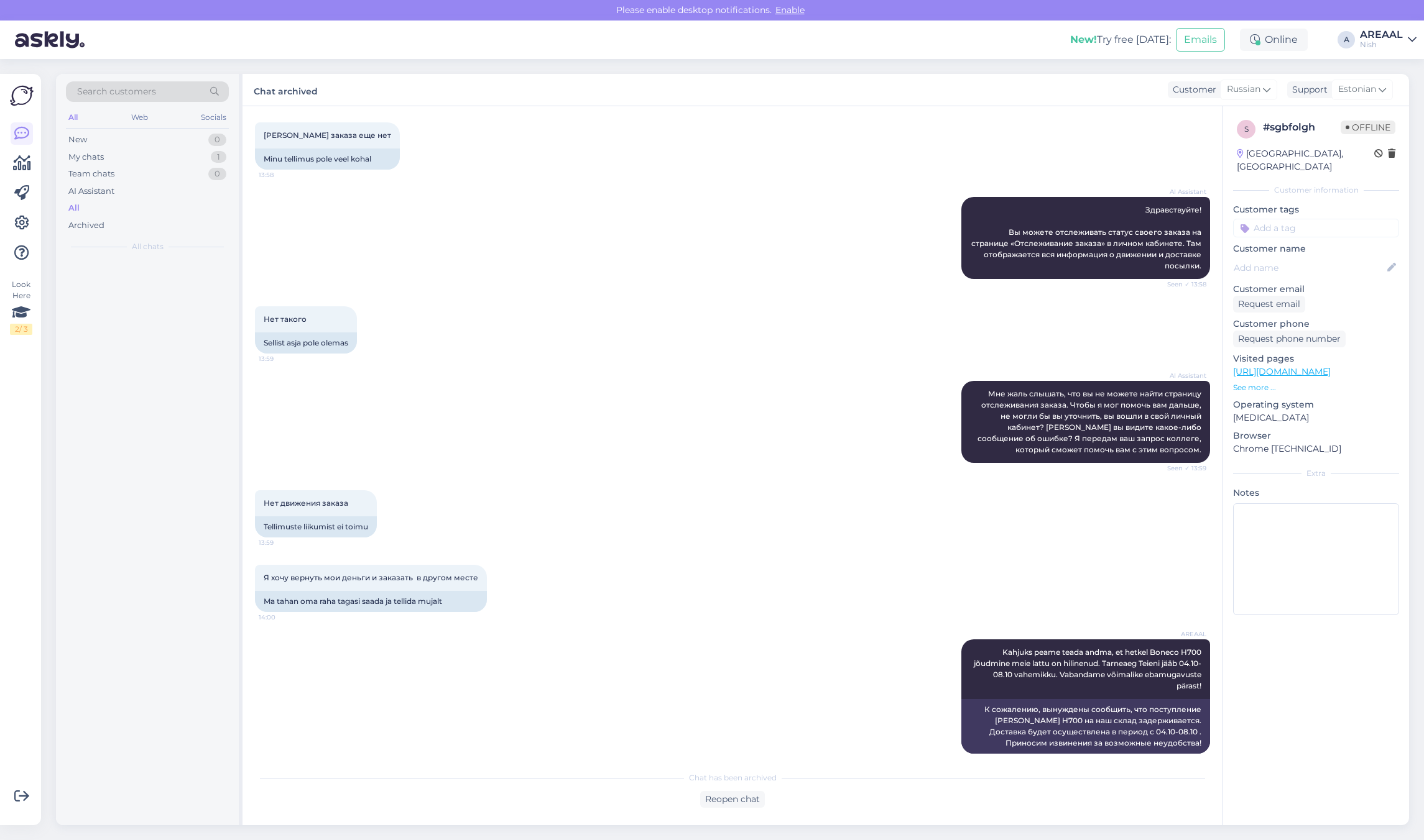
click at [1380, 44] on div "Nish" at bounding box center [1381, 44] width 43 height 10
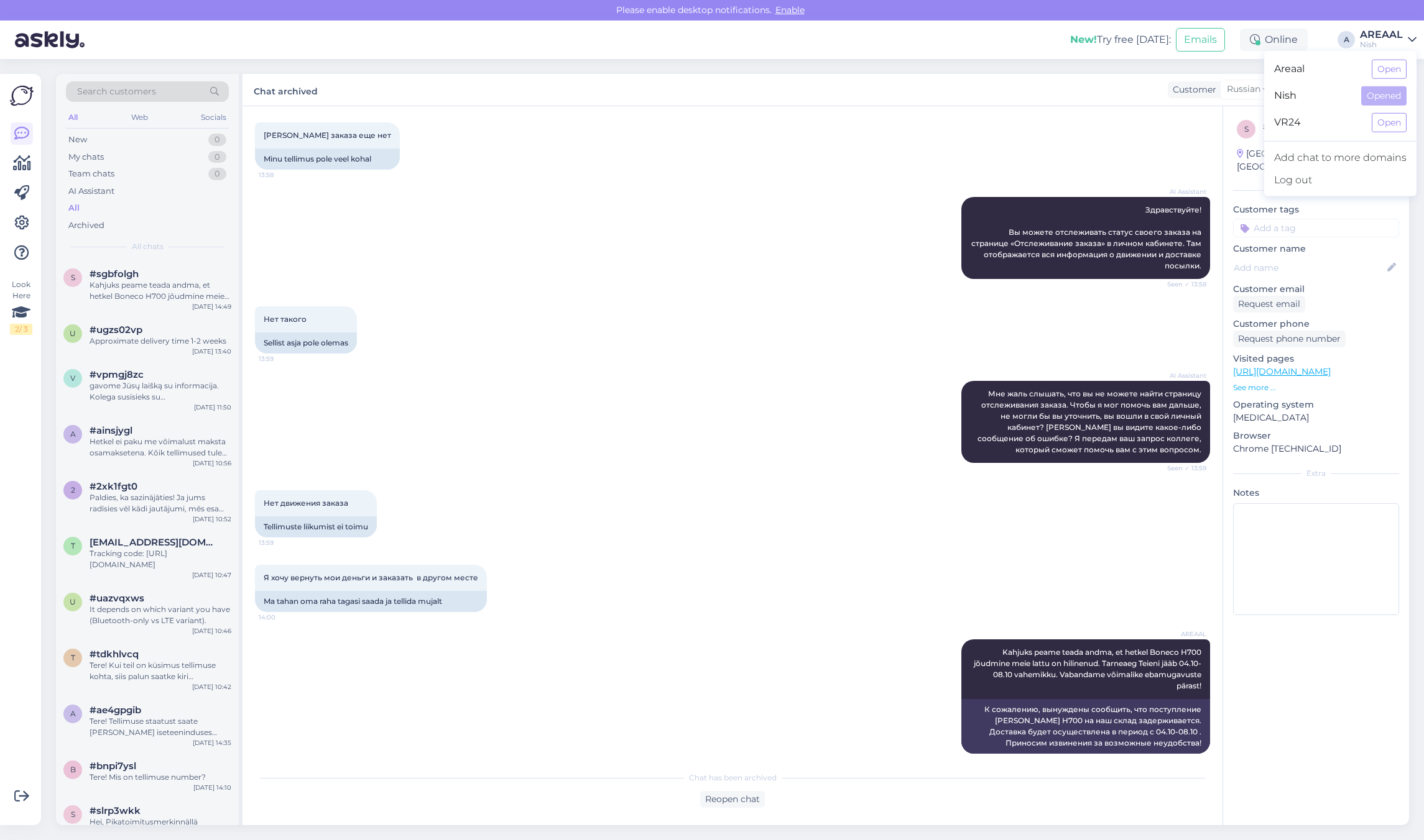
click at [1384, 84] on div "Nish Opened" at bounding box center [1340, 96] width 153 height 27
click at [1401, 69] on button "Open" at bounding box center [1388, 69] width 35 height 19
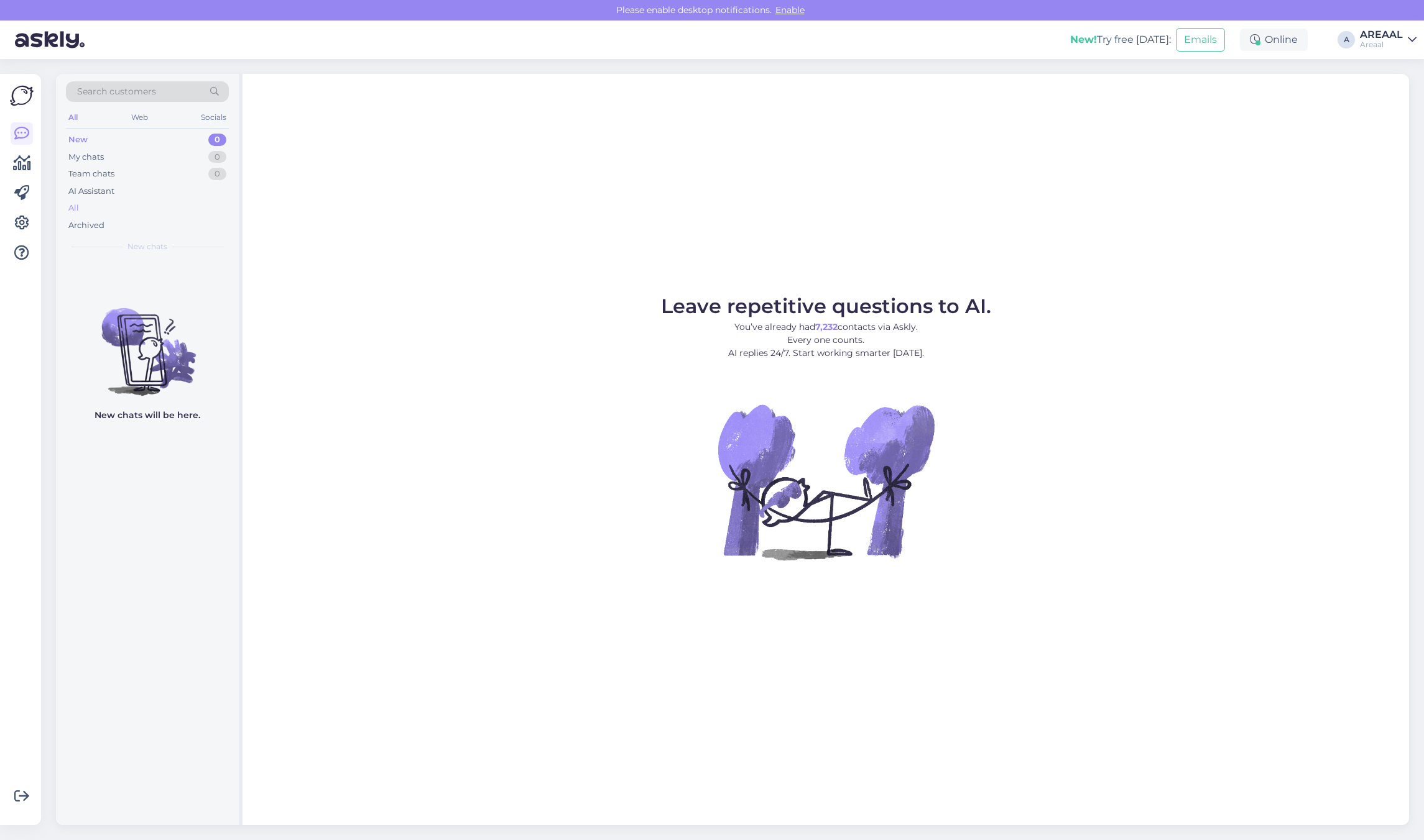
click at [200, 212] on div "All" at bounding box center [147, 208] width 163 height 17
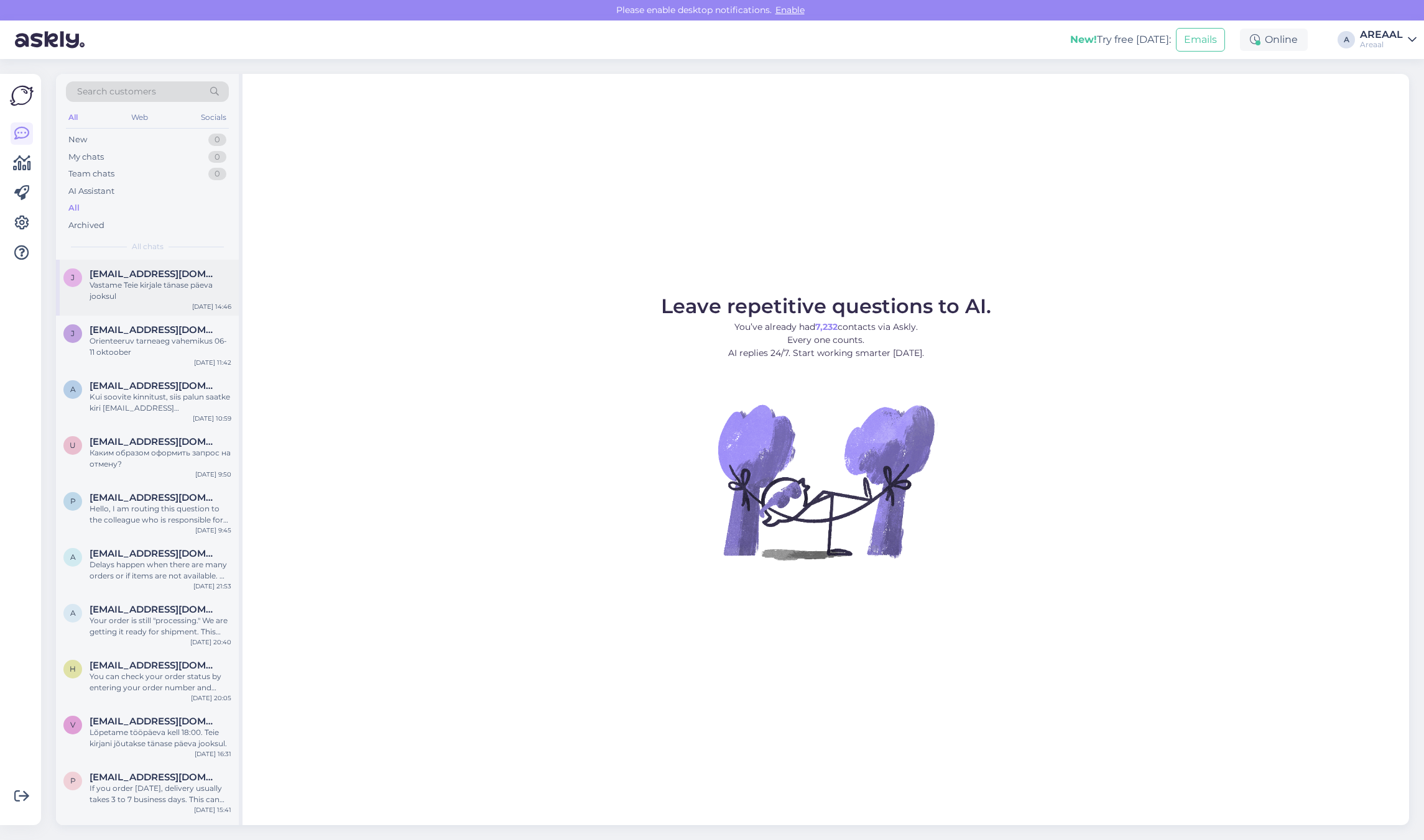
click at [211, 296] on div "Vastame Teie kirjale tänase päeva jooksul" at bounding box center [160, 291] width 142 height 23
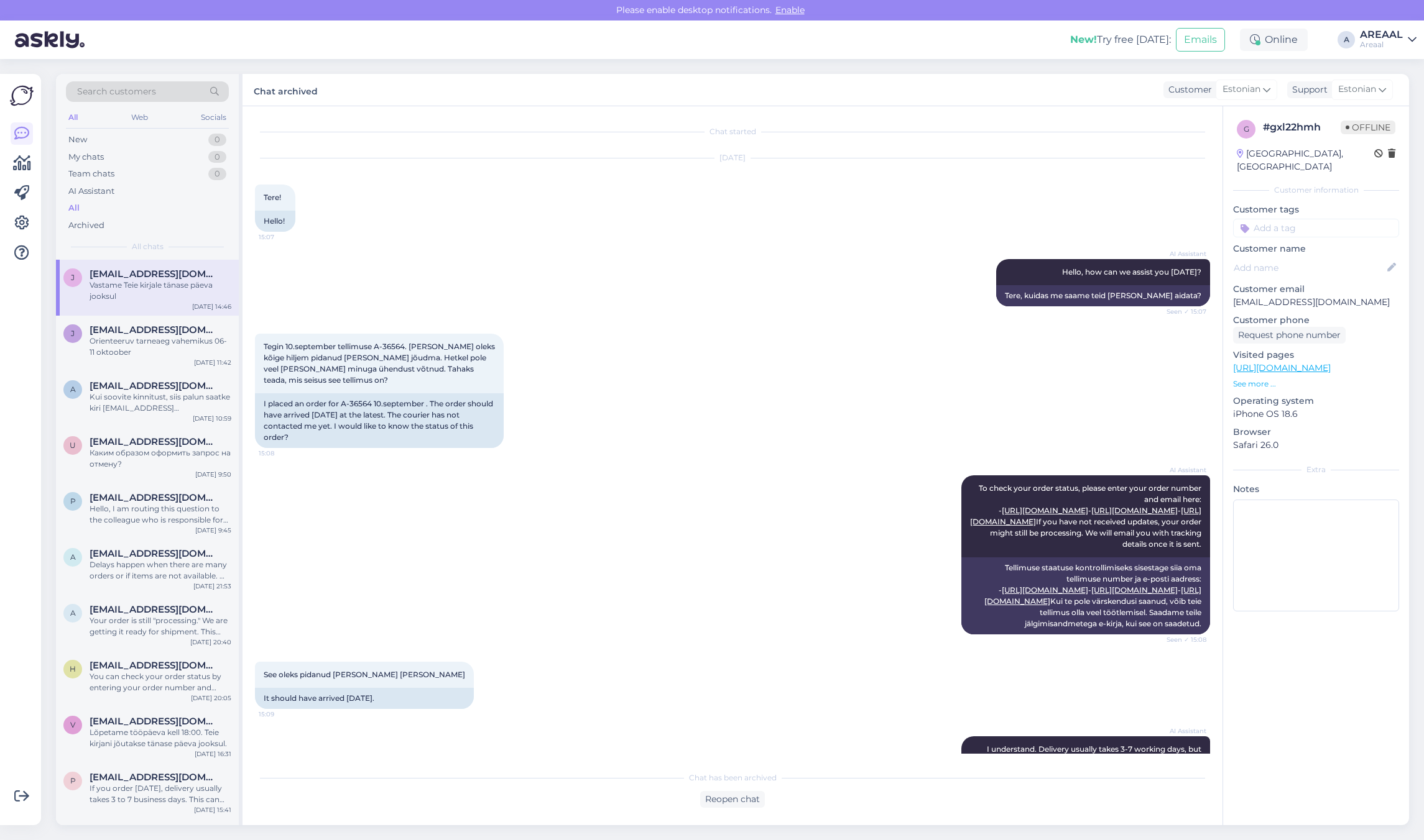
scroll to position [1399, 0]
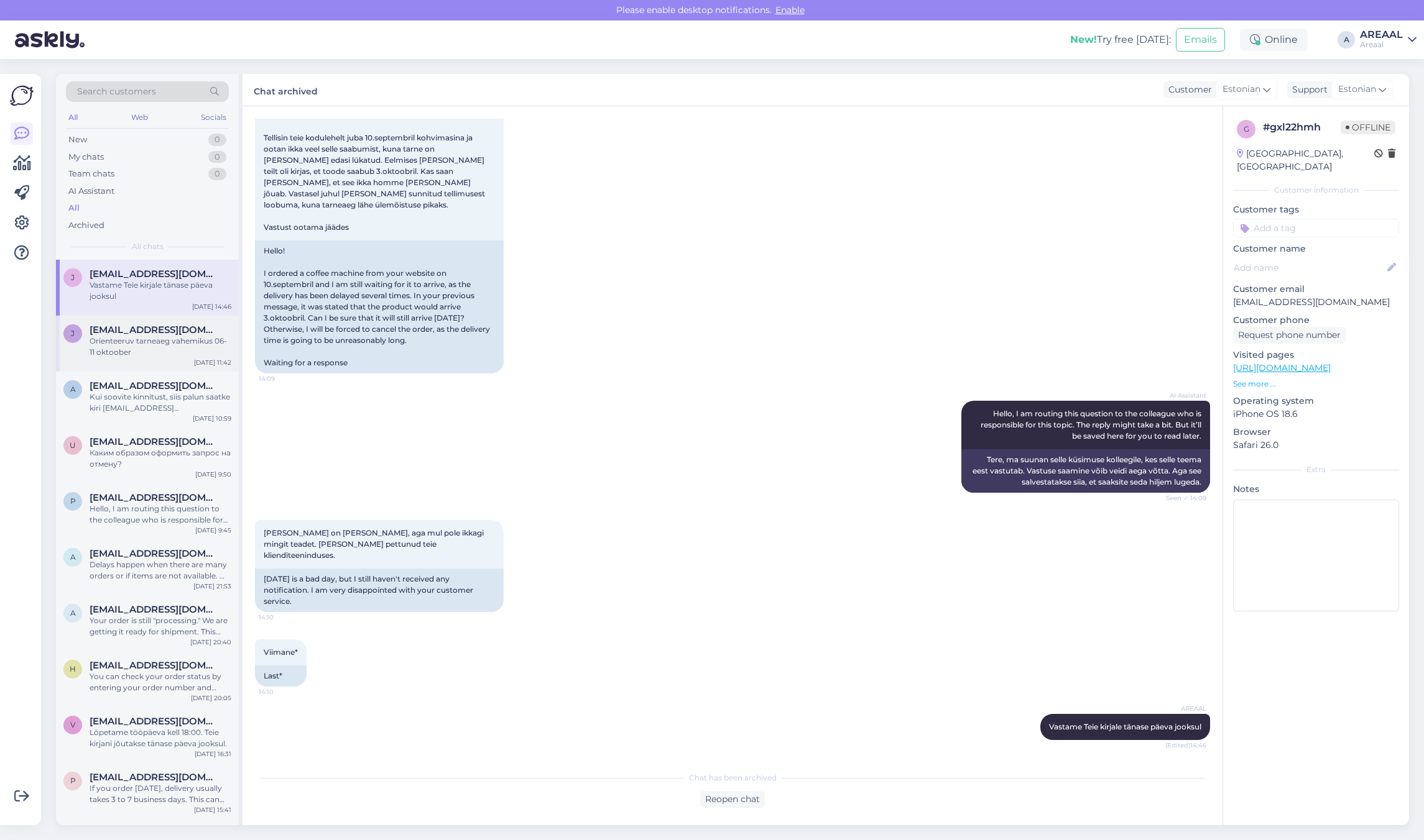
click at [207, 351] on div "Orienteeruv tarneaeg vahemikus 06-11 oktoober" at bounding box center [160, 347] width 142 height 23
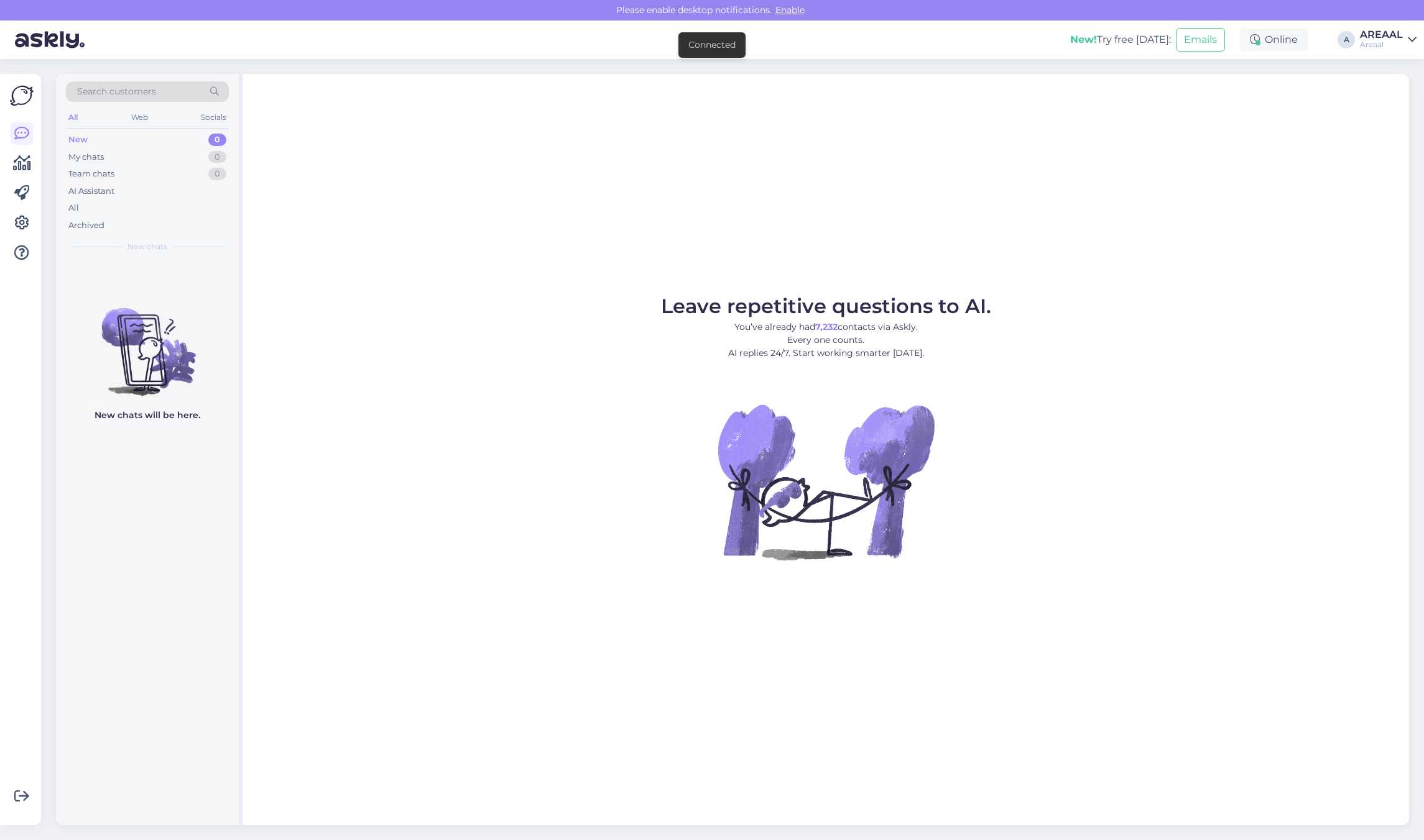
click at [1394, 41] on div "Areaal" at bounding box center [1381, 44] width 43 height 10
click at [1390, 99] on button "Open" at bounding box center [1388, 96] width 35 height 19
click at [87, 214] on div "All" at bounding box center [147, 208] width 163 height 17
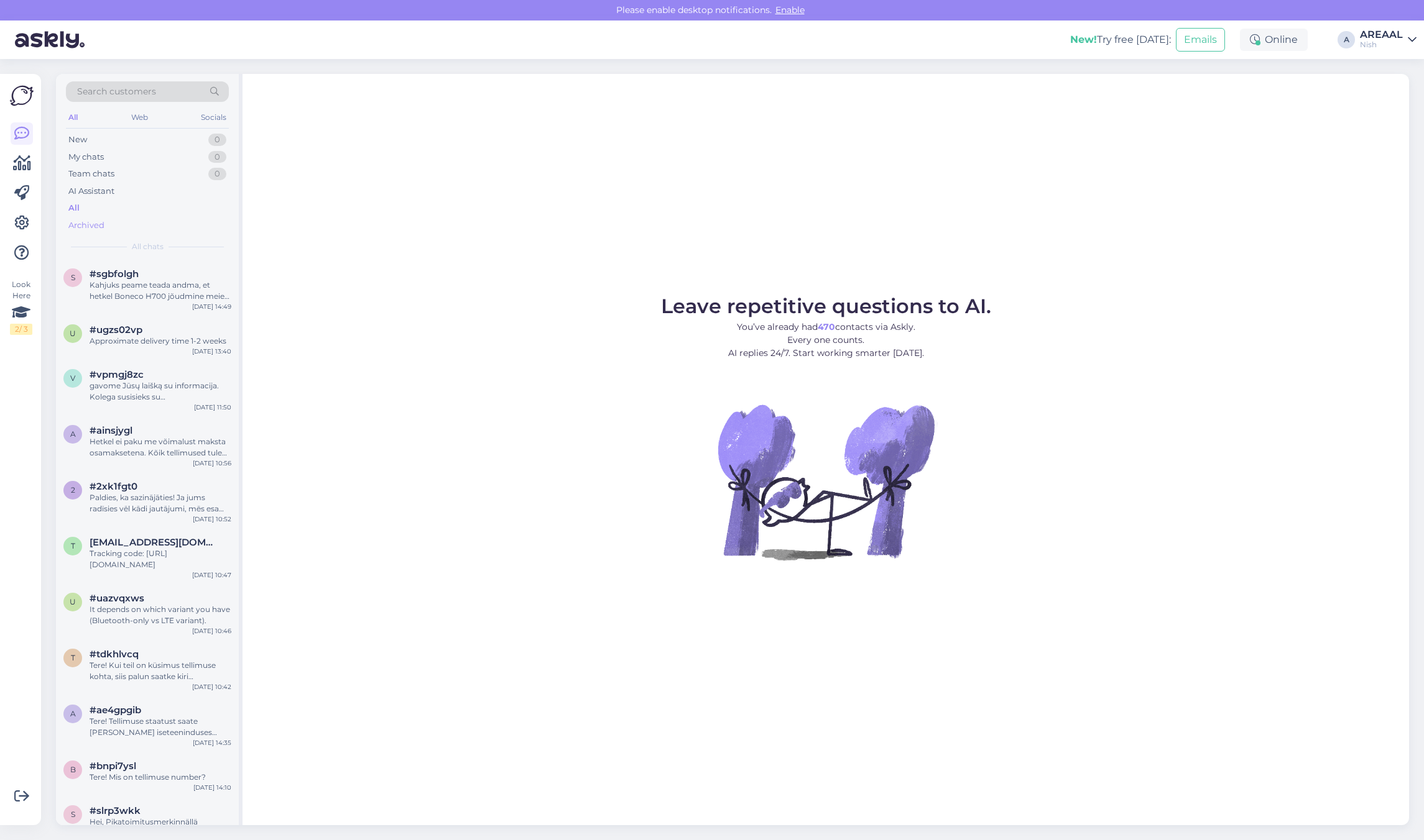
click at [109, 221] on div "Archived" at bounding box center [147, 225] width 163 height 17
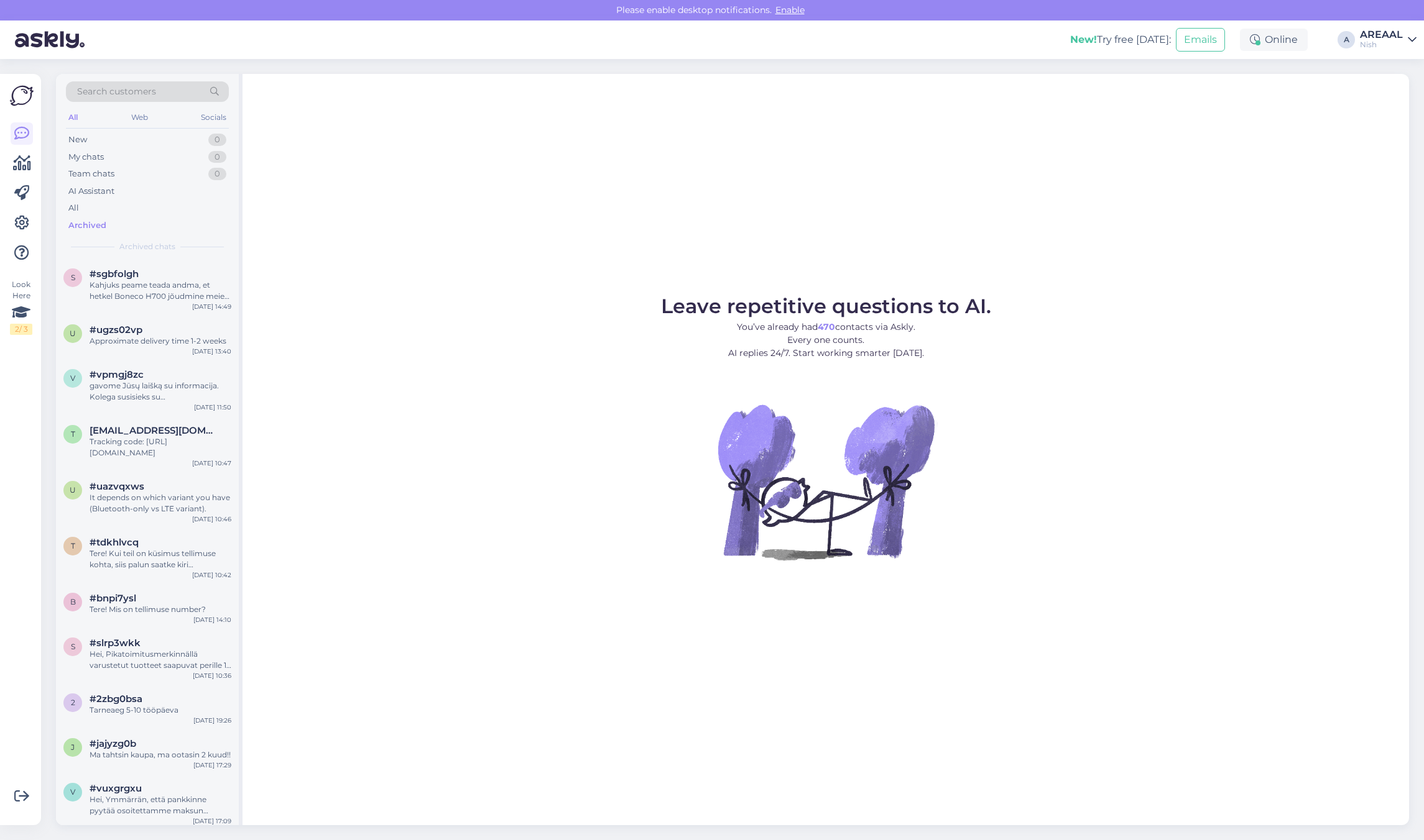
click at [126, 283] on div "Kahjuks peame teada andma, et hetkel Boneco H700 jõudmine meie lattu on hilinen…" at bounding box center [160, 291] width 142 height 23
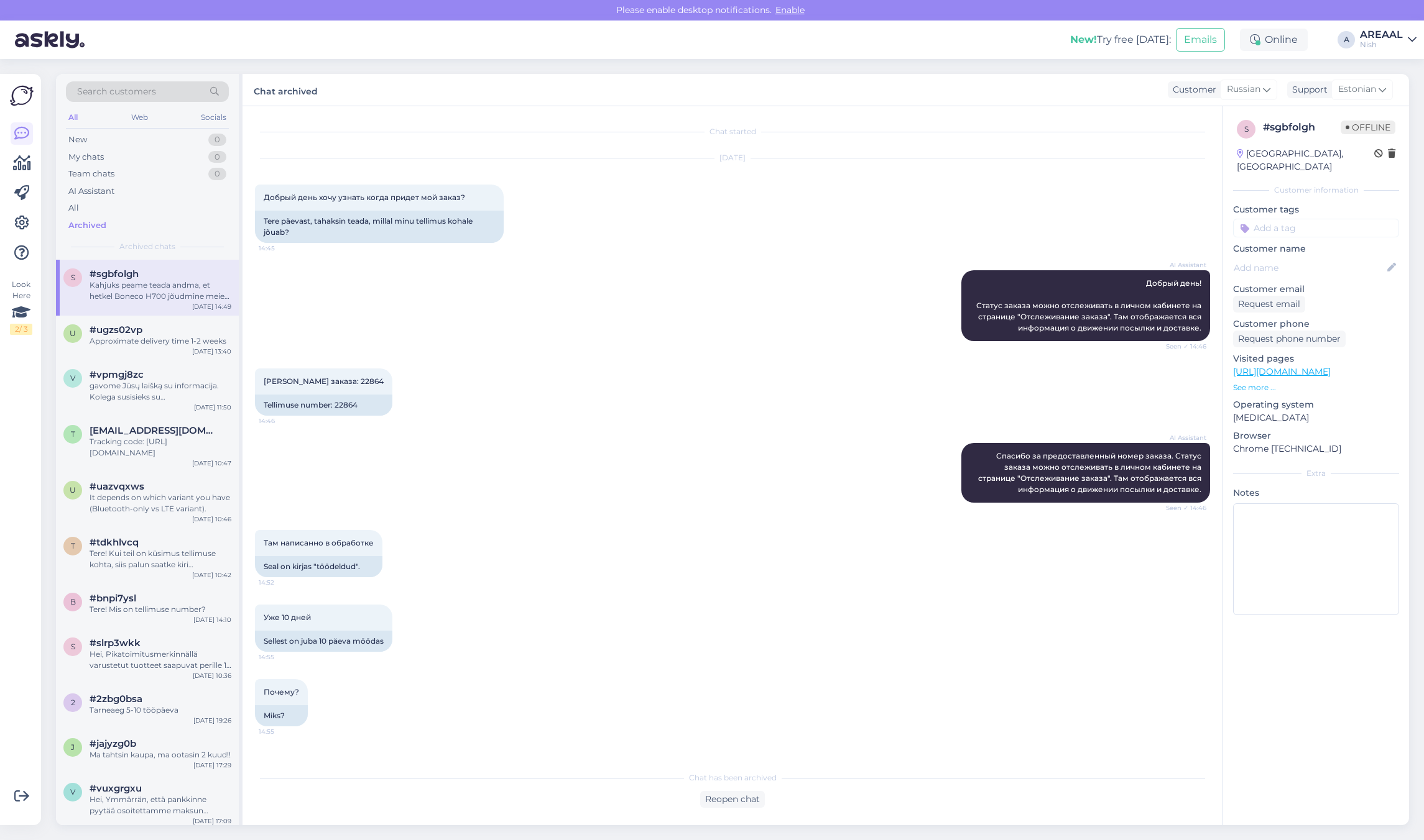
scroll to position [2530, 0]
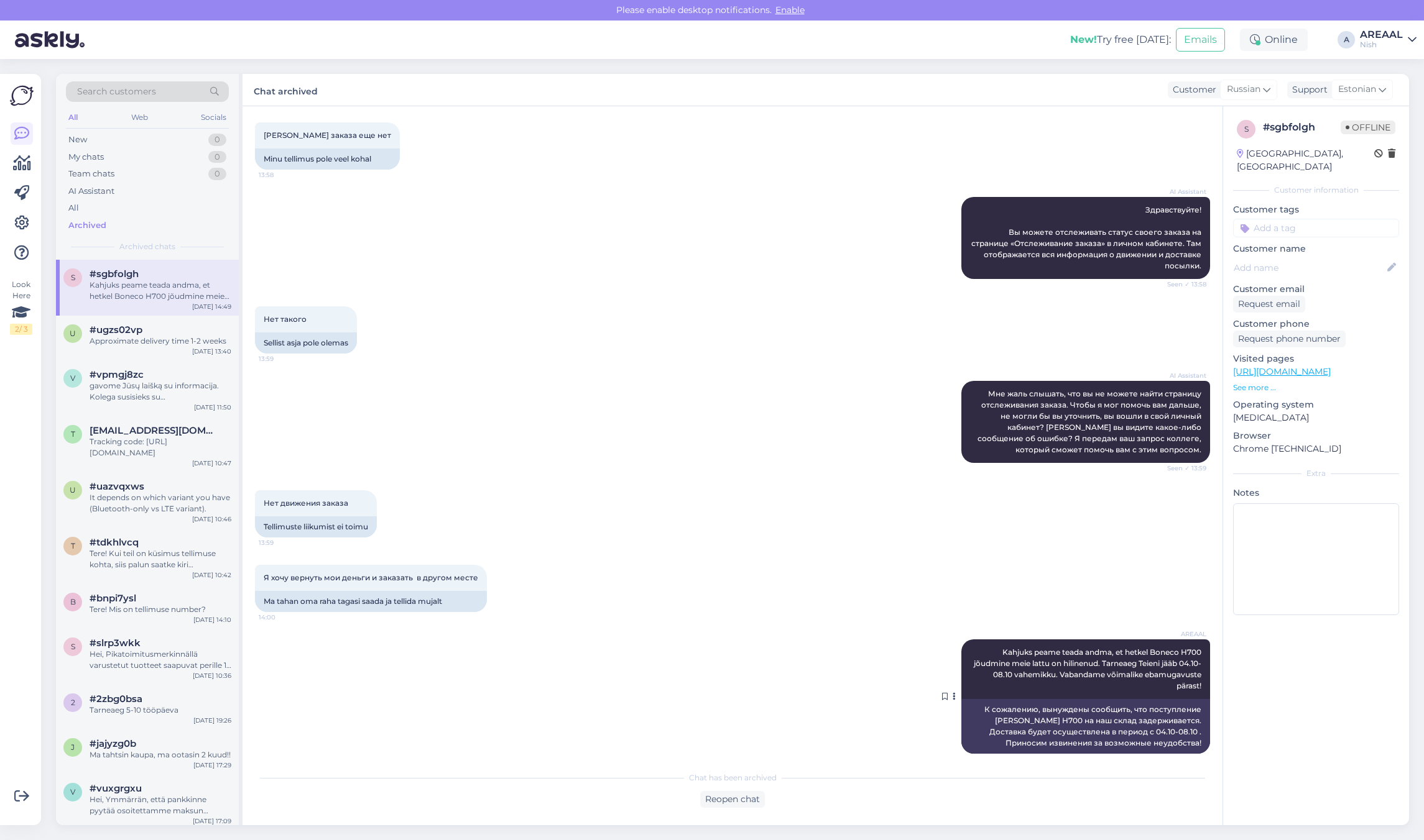
click at [1044, 648] on span "Kahjuks peame teada andma, et hetkel Boneco H700 jõudmine meie lattu on hilinen…" at bounding box center [1088, 669] width 229 height 43
copy div "Kahjuks peame teada andma, et hetkel Boneco H700 jõudmine meie lattu on hilinen…"
click at [1368, 42] on div "Nish" at bounding box center [1381, 44] width 43 height 10
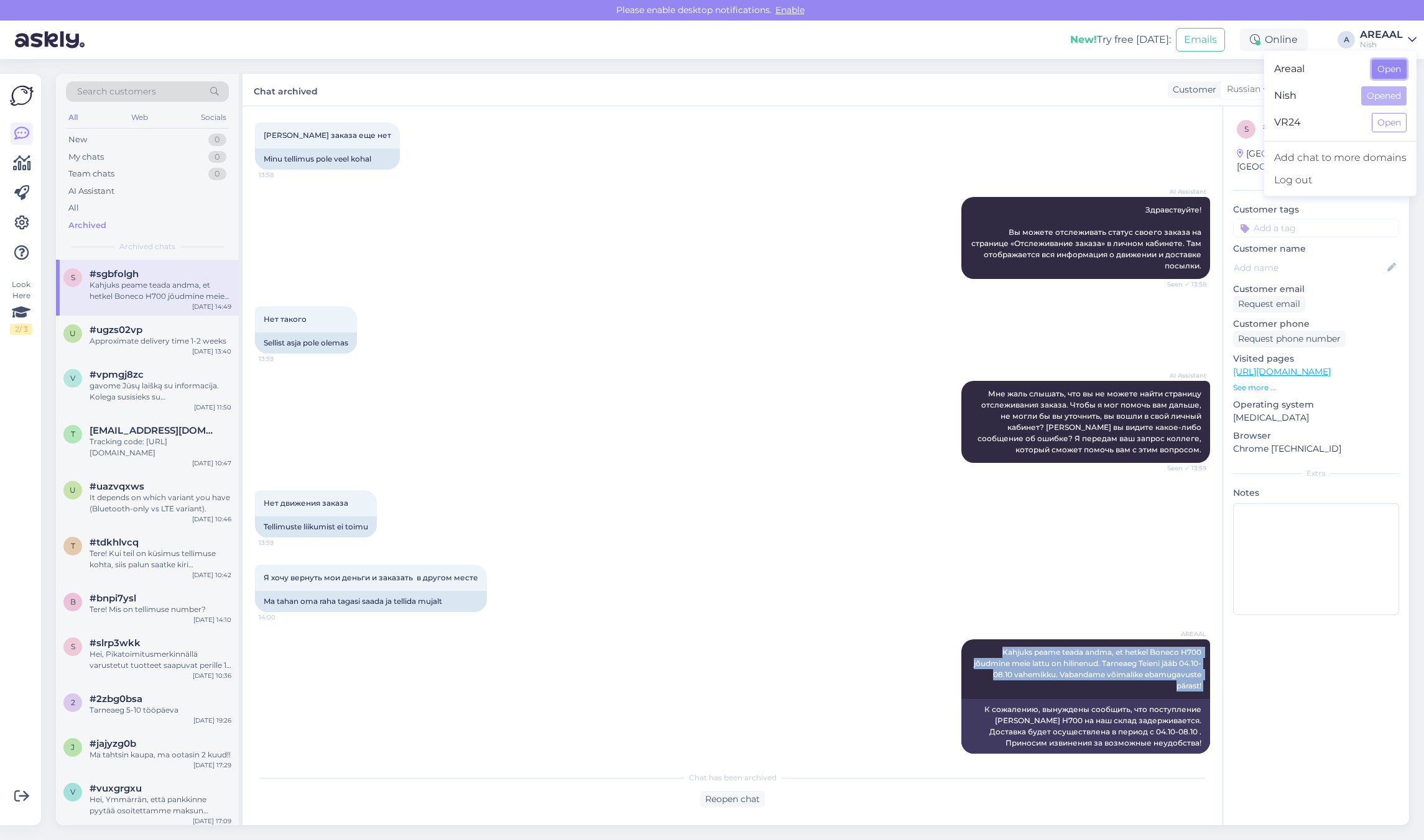
click at [1384, 68] on button "Open" at bounding box center [1388, 69] width 35 height 19
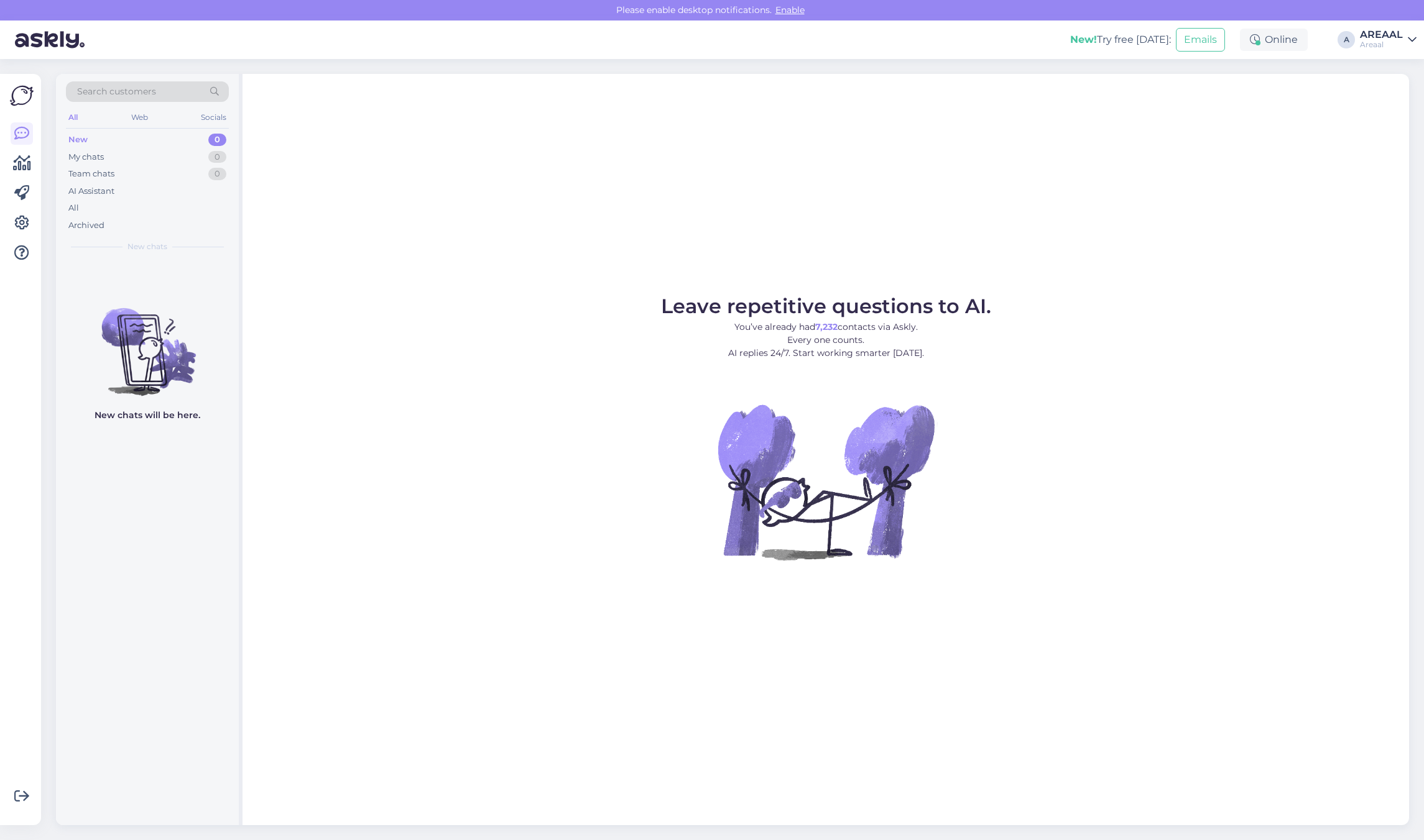
click at [1193, 79] on div "Leave repetitive questions to AI. You’ve already had 7,232 contacts via Askly. …" at bounding box center [825, 449] width 1166 height 751
click at [160, 204] on div "All" at bounding box center [147, 208] width 163 height 17
click at [104, 212] on div "All" at bounding box center [147, 208] width 163 height 17
click at [163, 213] on div "All" at bounding box center [147, 208] width 163 height 17
click at [146, 213] on div "All" at bounding box center [147, 208] width 163 height 17
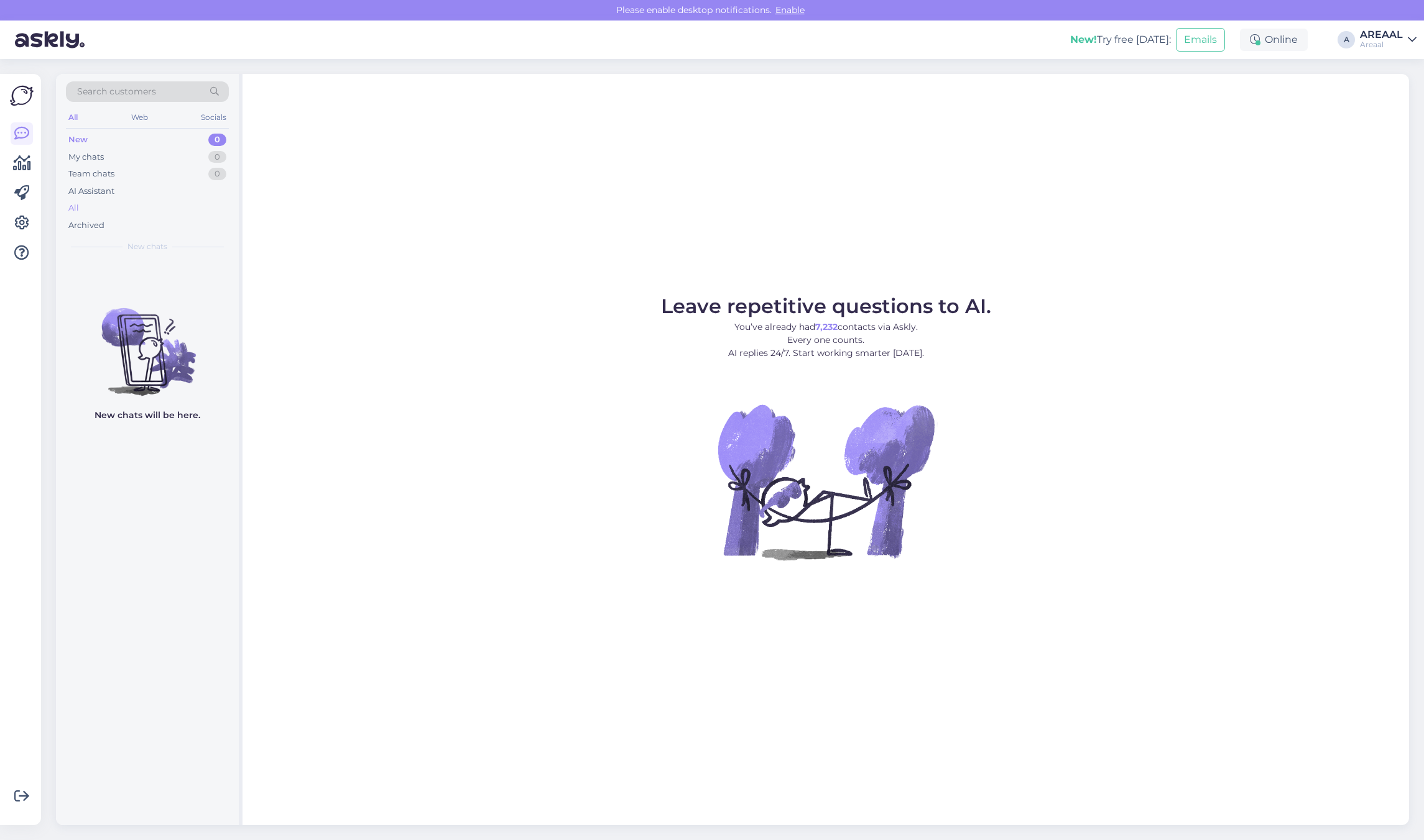
click at [141, 215] on div "All" at bounding box center [147, 208] width 163 height 17
click at [198, 202] on div "All" at bounding box center [147, 208] width 163 height 17
click at [95, 212] on div "All" at bounding box center [147, 208] width 163 height 17
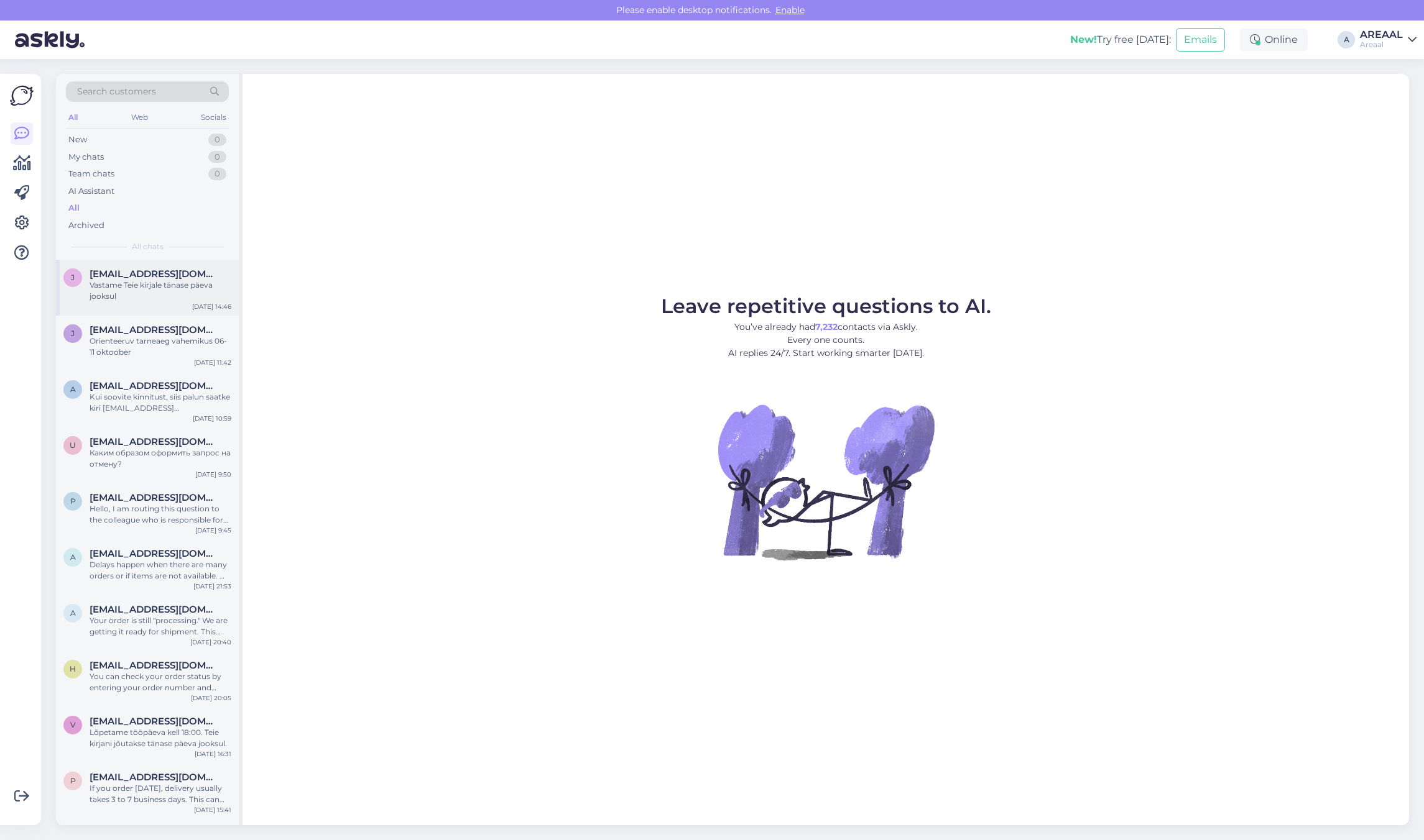
click at [133, 275] on span "[EMAIL_ADDRESS][DOMAIN_NAME]" at bounding box center [154, 274] width 129 height 11
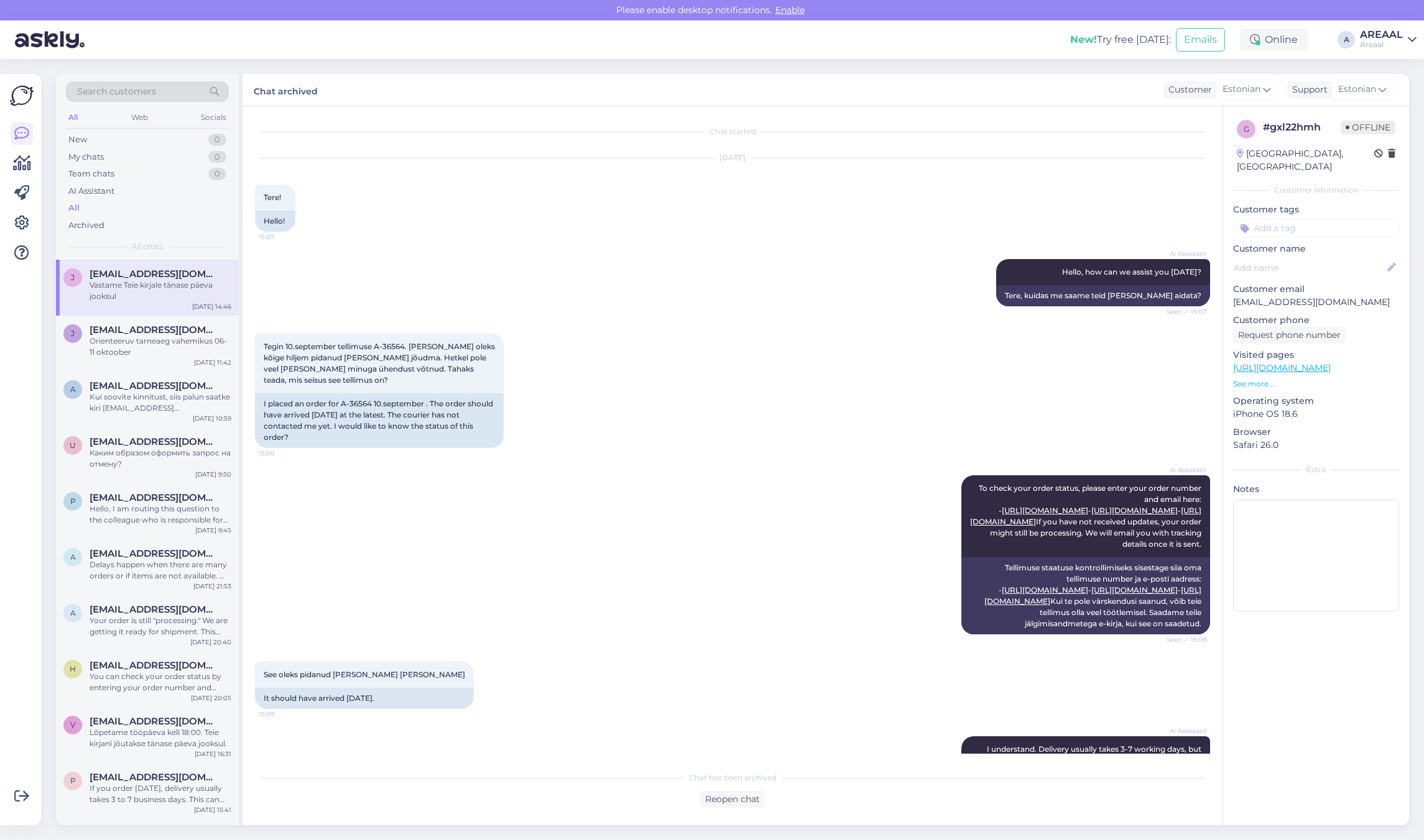
scroll to position [1399, 0]
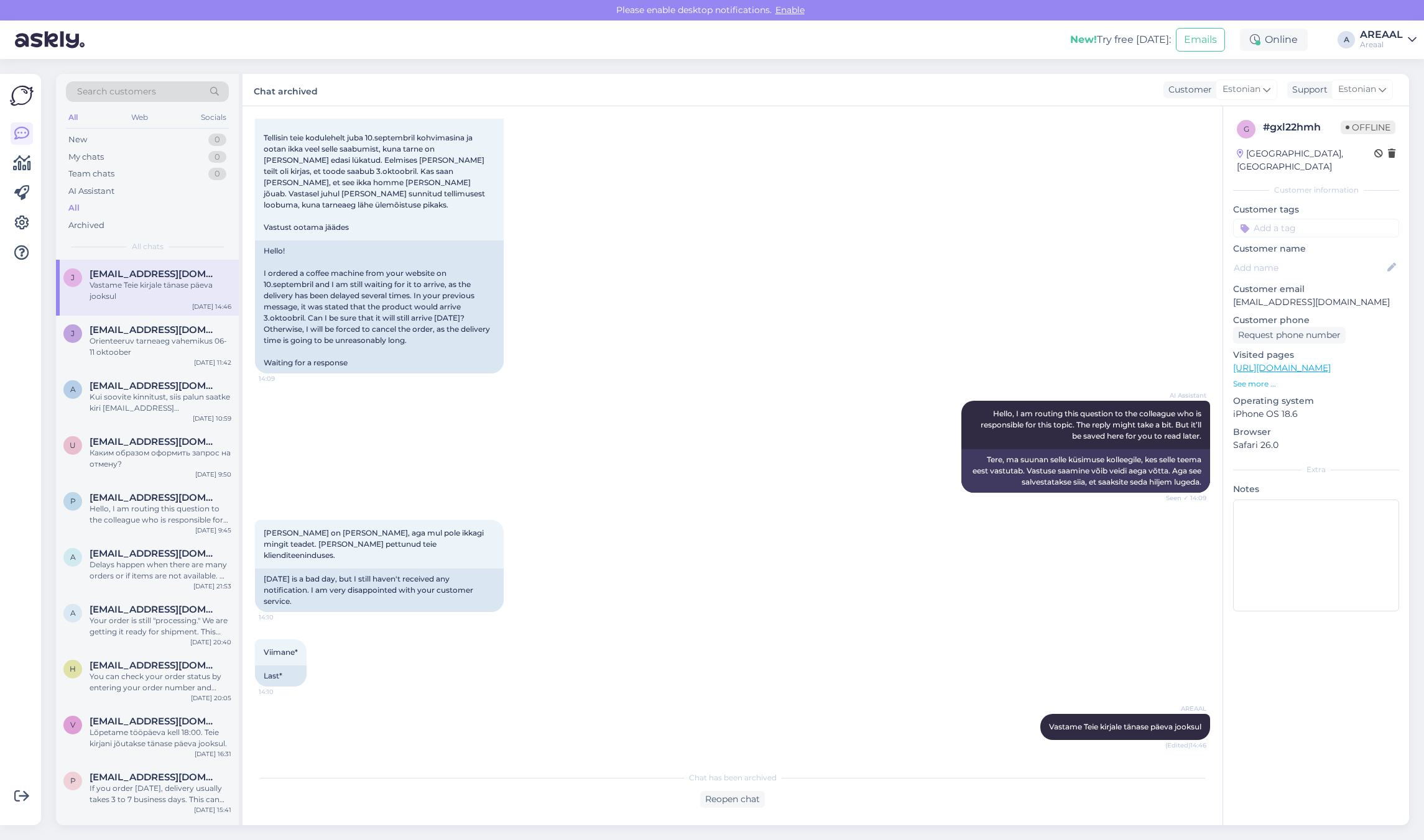
click at [699, 299] on div "[DATE] Tere! Tellisin teie kodulehelt juba 10.septembril kohvimasina ja ootan i…" at bounding box center [733, 225] width 955 height 324
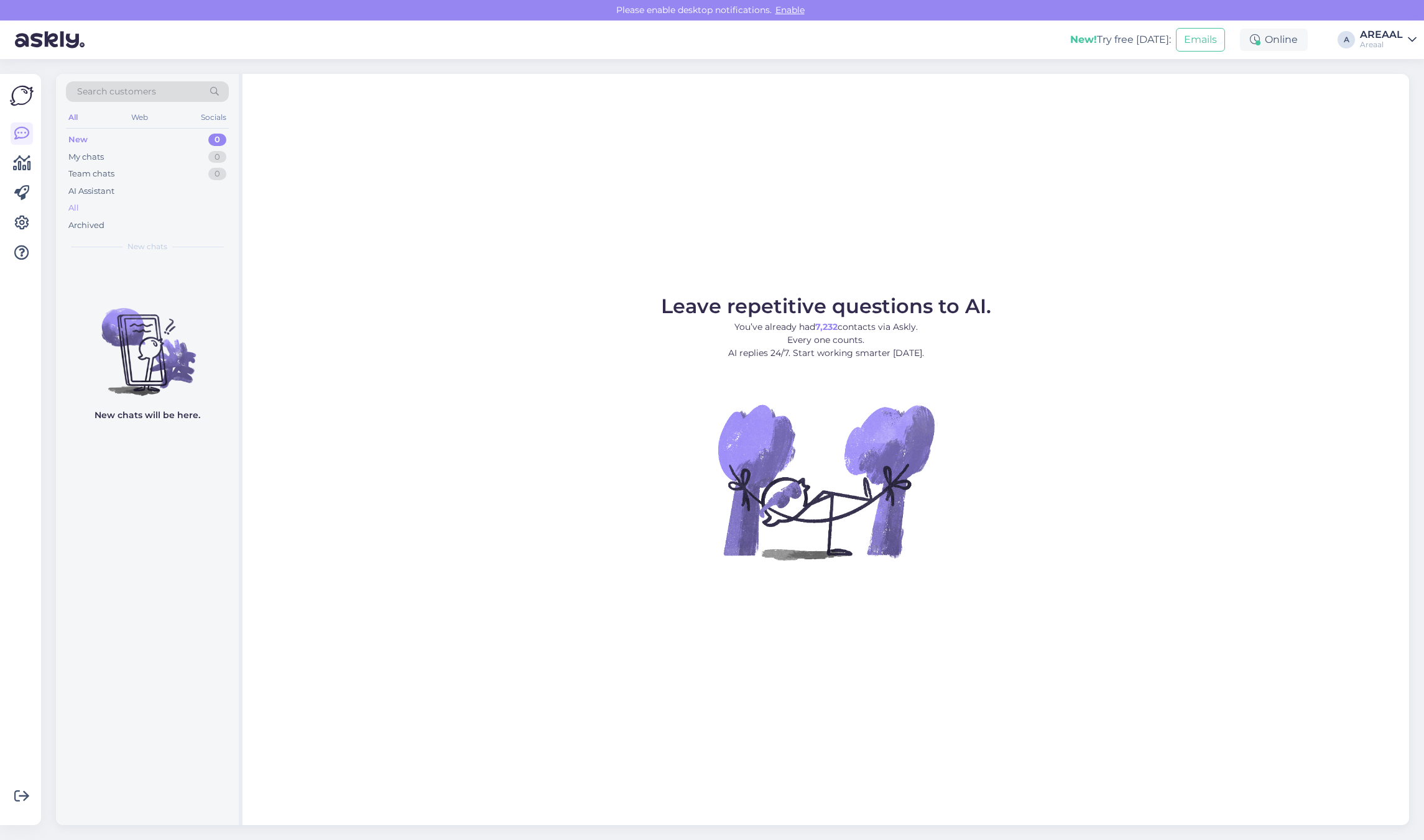
click at [115, 207] on div "All" at bounding box center [147, 208] width 163 height 17
click at [129, 289] on div "Hello, I am routing this question to the colleague who is responsible for this …" at bounding box center [160, 291] width 142 height 23
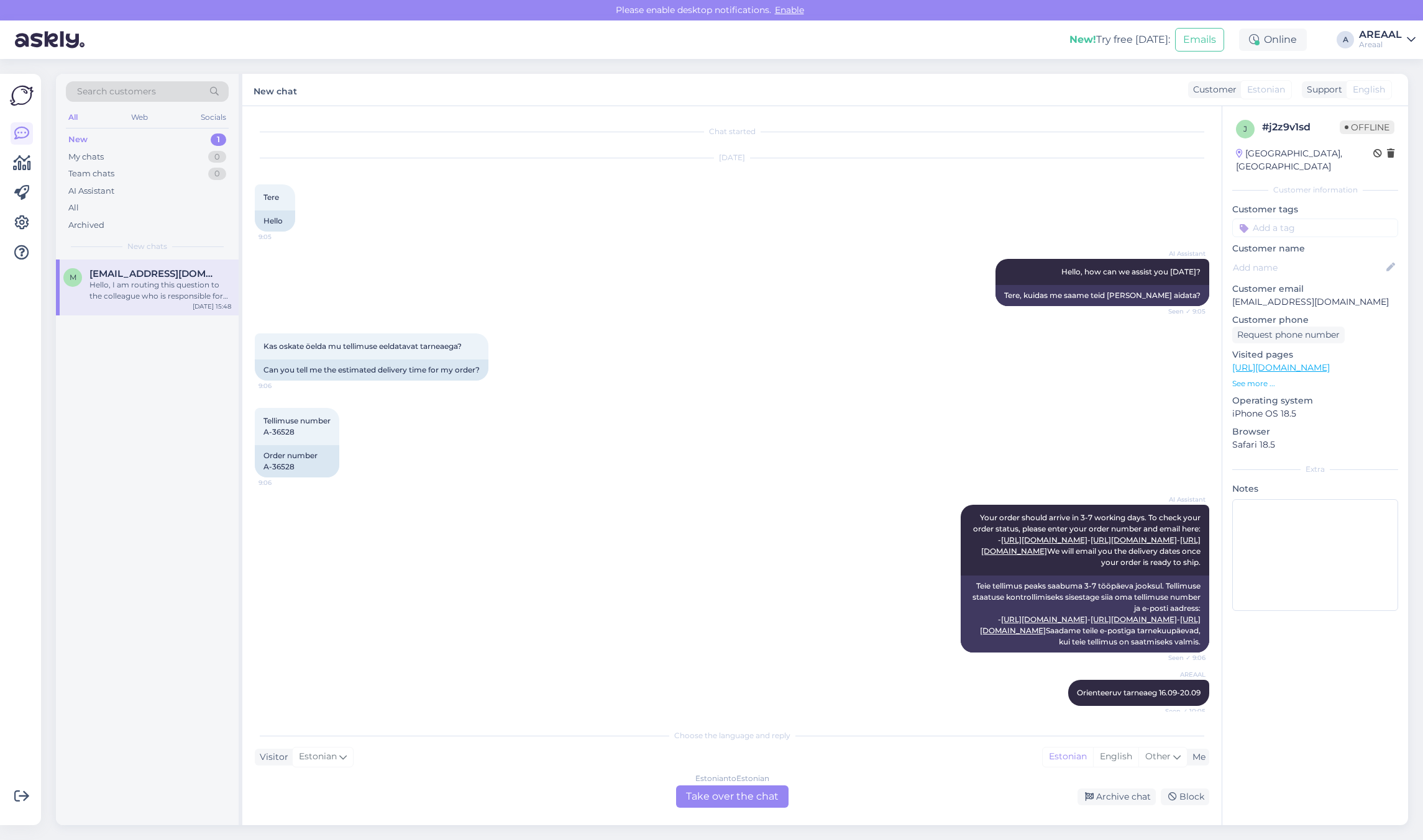
scroll to position [2461, 0]
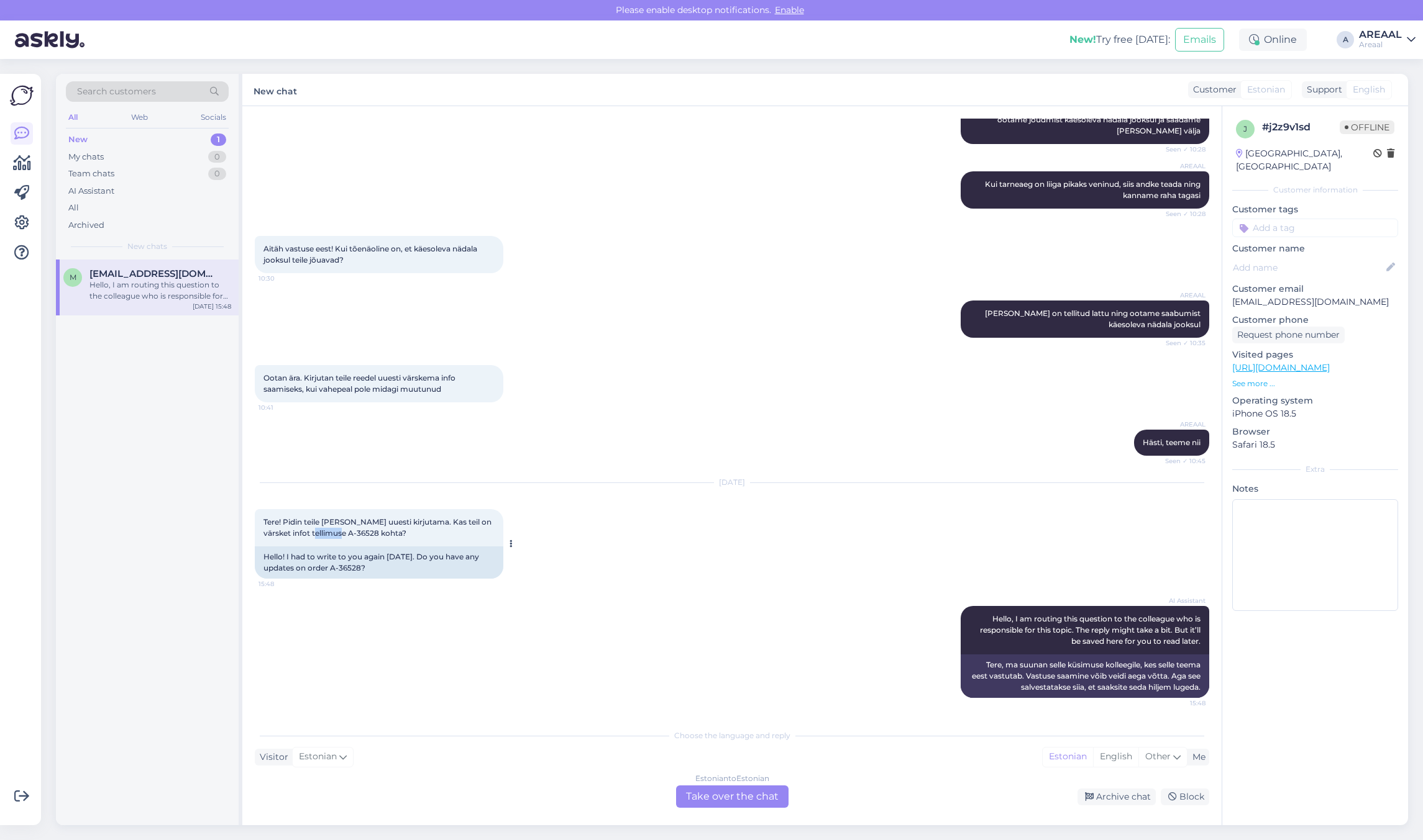
drag, startPoint x: 321, startPoint y: 536, endPoint x: 350, endPoint y: 535, distance: 29.0
click at [350, 535] on span "Tere! Pidin teile täna uuesti kirjutama. Kas teil on värsket infot tellimuse A-…" at bounding box center [378, 528] width 230 height 21
copy span "A-36528"
click at [728, 804] on div "Estonian to Estonian Take over the chat" at bounding box center [732, 796] width 112 height 23
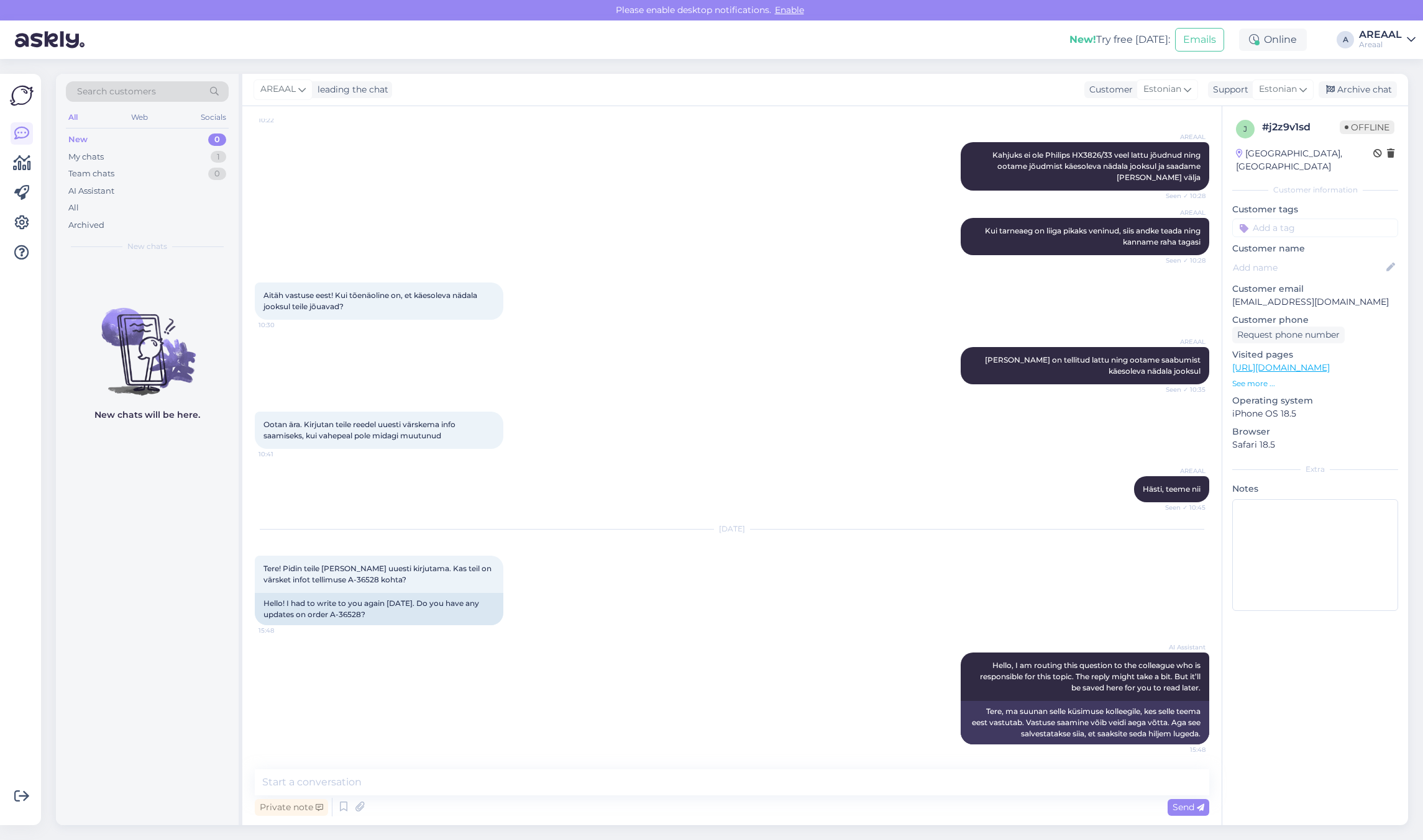
click at [711, 786] on textarea at bounding box center [732, 783] width 955 height 26
drag, startPoint x: 331, startPoint y: 783, endPoint x: 488, endPoint y: 791, distance: 157.2
click at [473, 791] on textarea "Tarne toimub hamikus" at bounding box center [732, 783] width 955 height 26
click at [717, 779] on textarea "Tarne toimub vahemikus 06.10-07.10. Hetkel ootame veel" at bounding box center [732, 783] width 955 height 26
type textarea "Tarne toimub vahemikus 06.10-07.10. Hetkel ootame veel HX3826/33 jõudmist lattu"
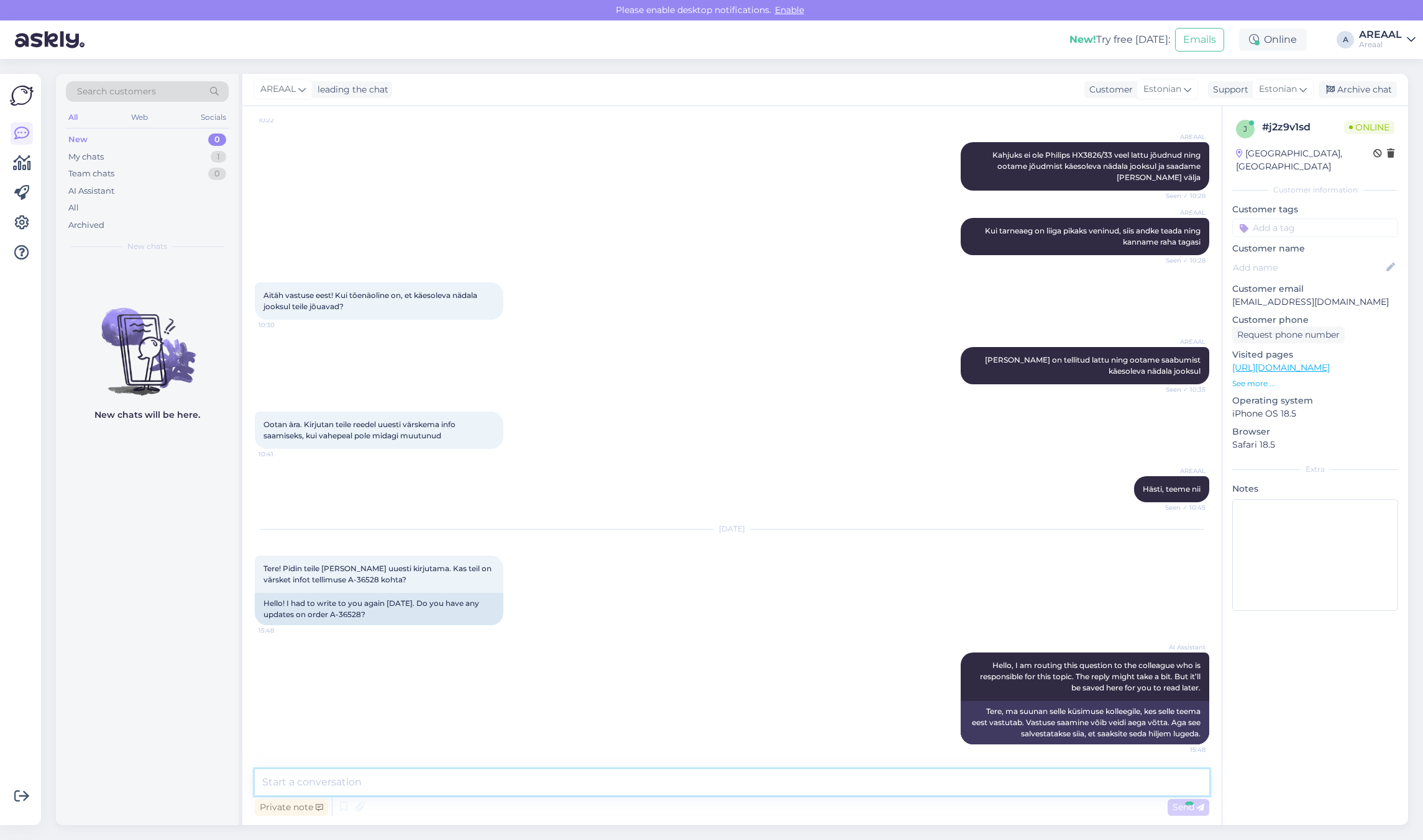
scroll to position [2478, 0]
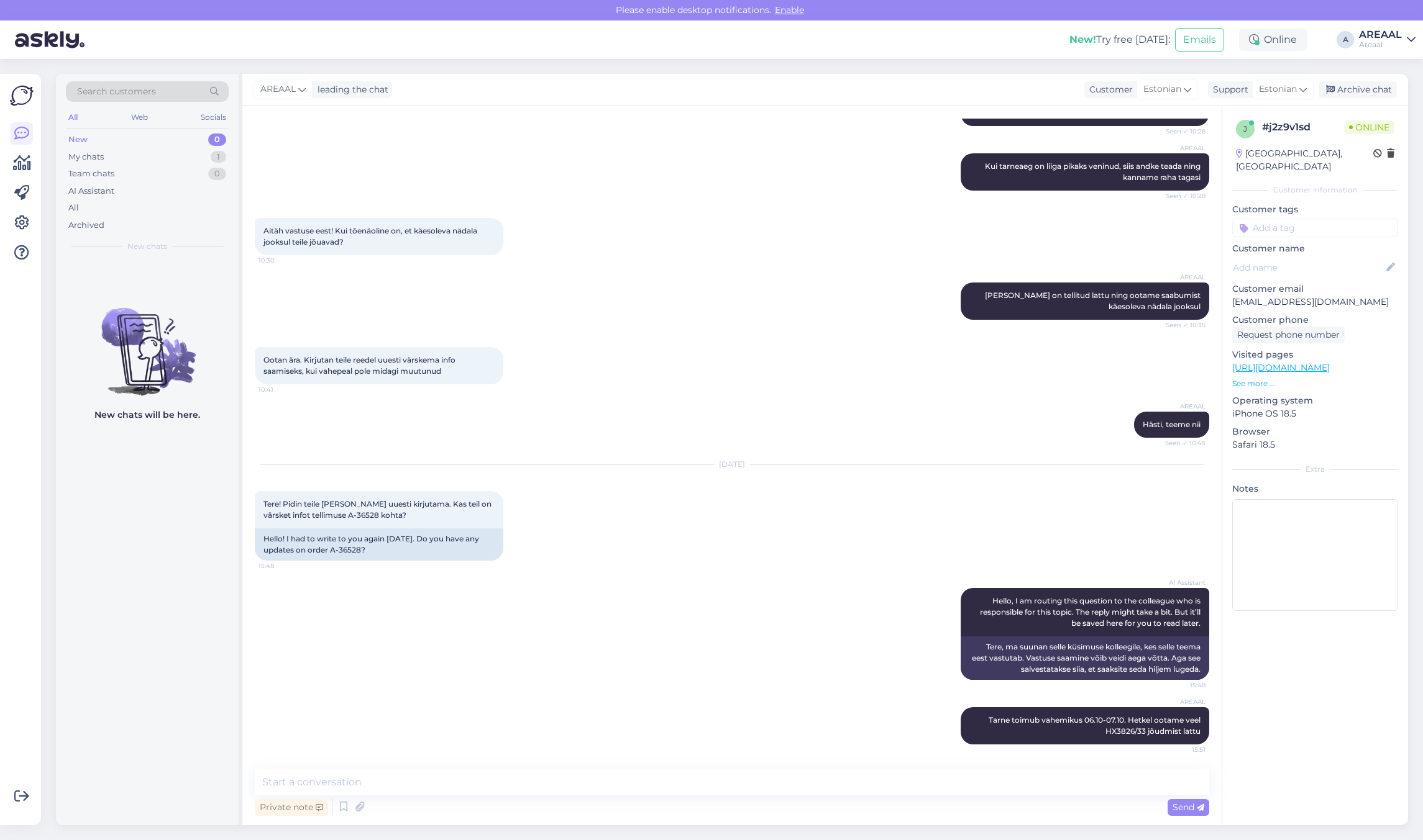
click at [693, 515] on div "Oct 3 2025 Tere! Pidin teile täna uuesti kirjutama. Kas teil on värsket infot t…" at bounding box center [732, 513] width 955 height 123
click at [700, 515] on div "Oct 3 2025 Tere! Pidin teile täna uuesti kirjutama. Kas teil on värsket infot t…" at bounding box center [732, 513] width 955 height 123
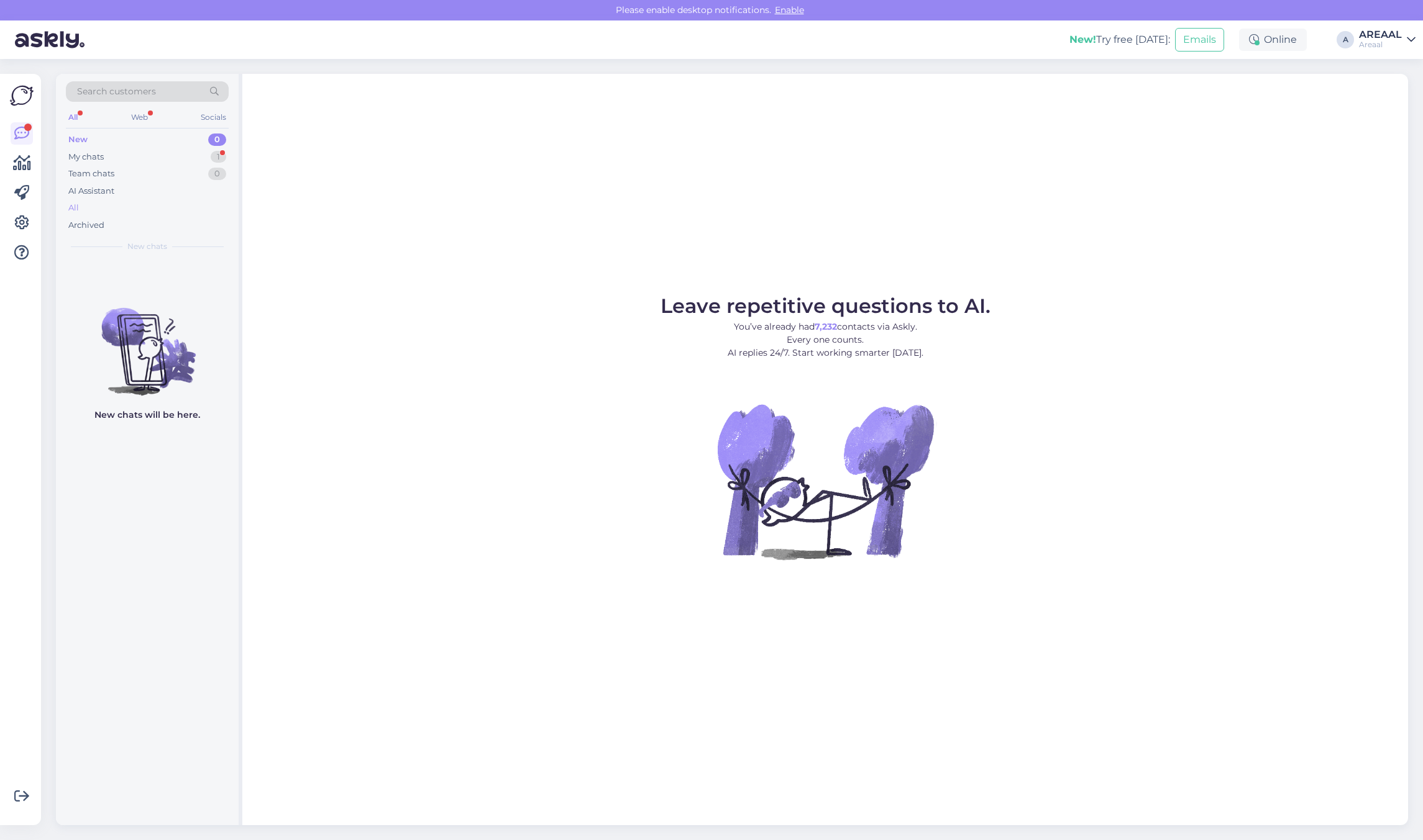
click at [121, 208] on div "All" at bounding box center [147, 208] width 163 height 17
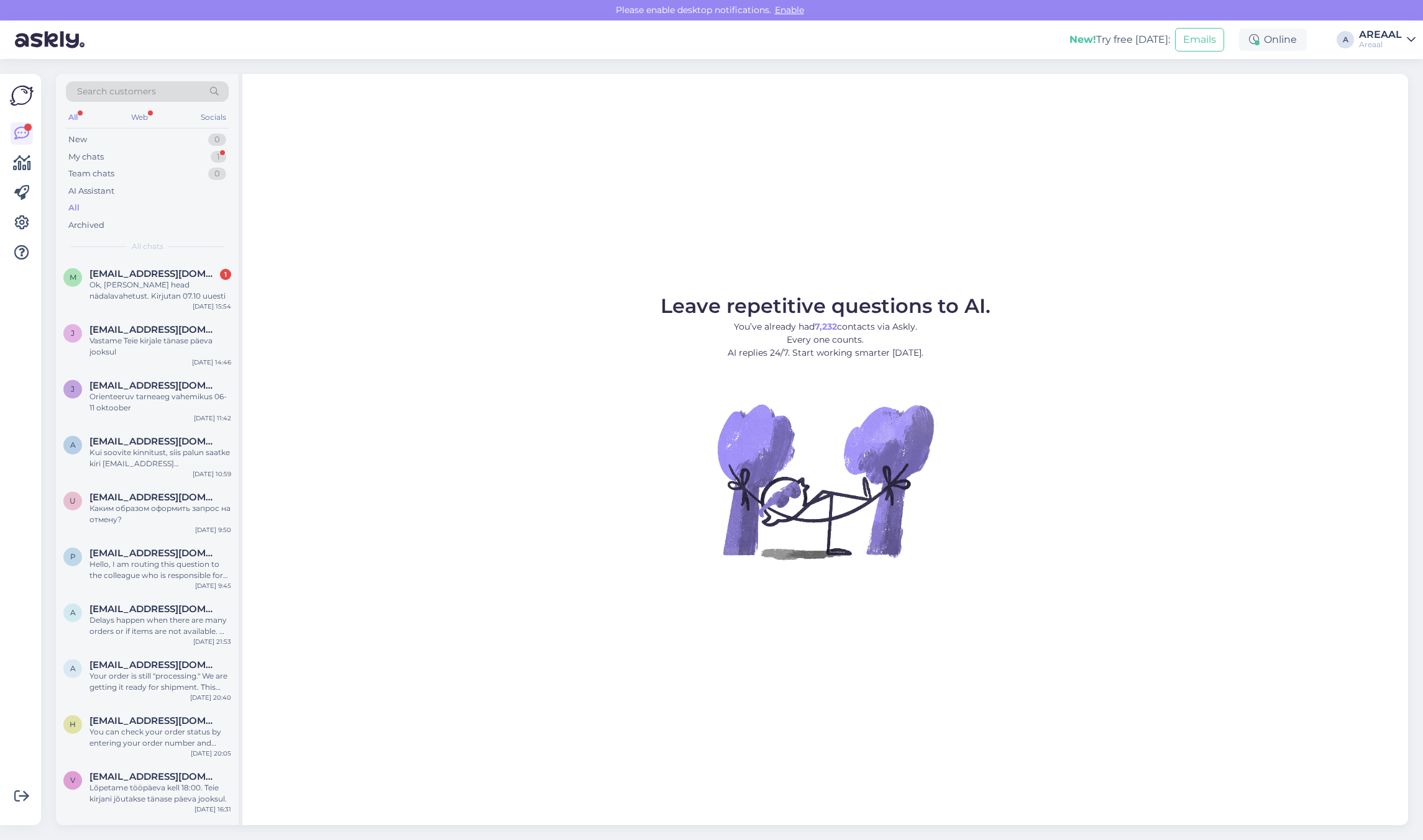
click at [350, 287] on div "Leave repetitive questions to AI. You’ve already had 7,232 contacts via Askly. …" at bounding box center [825, 449] width 1165 height 751
click at [175, 301] on div "Ok, tänan ja head nädalavahetust. Kirjutan 07.10 uuesti" at bounding box center [160, 290] width 142 height 23
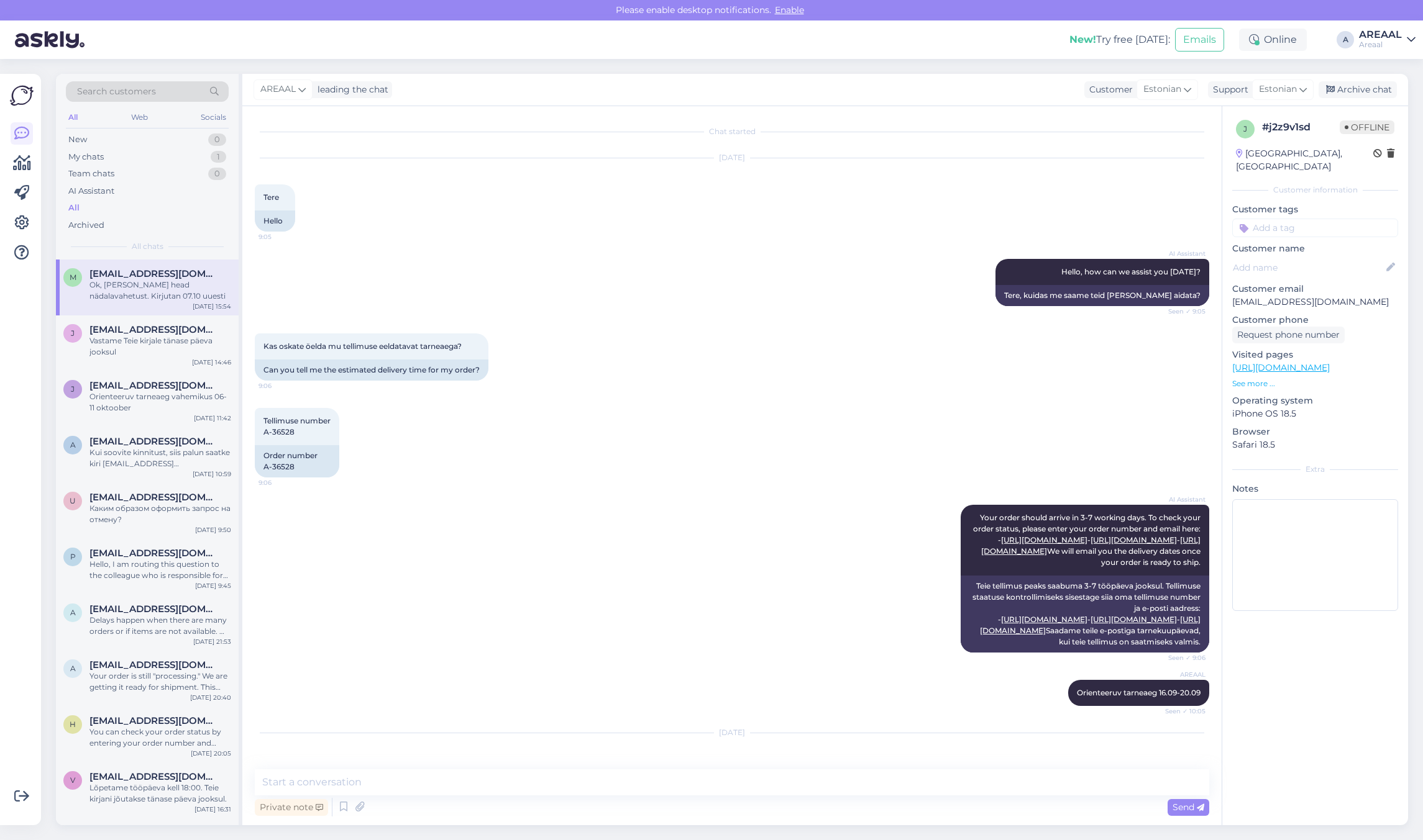
scroll to position [2532, 0]
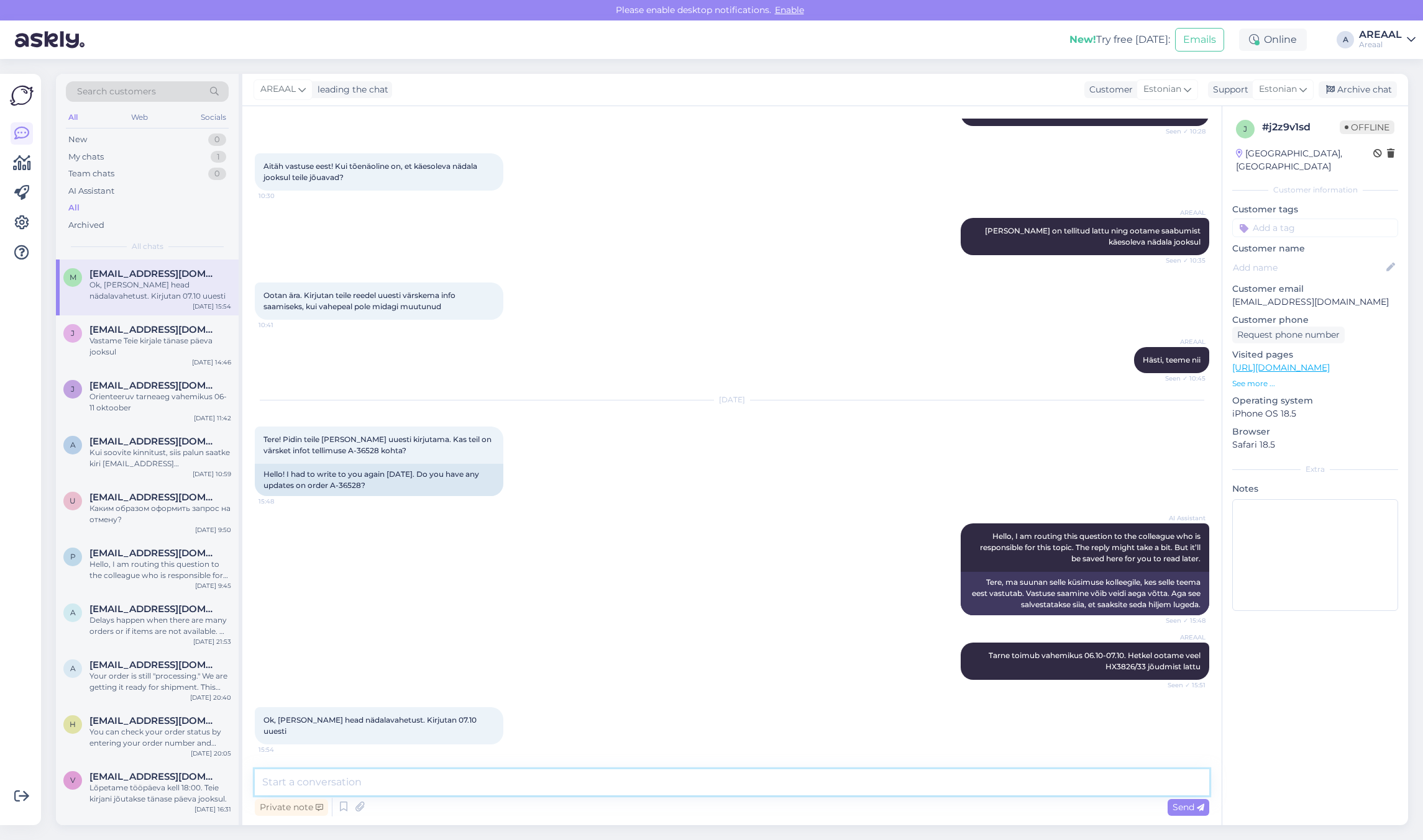
click at [757, 783] on textarea at bounding box center [732, 783] width 955 height 26
type textarea "Teeme nii. Ilusat nädalavahetust"
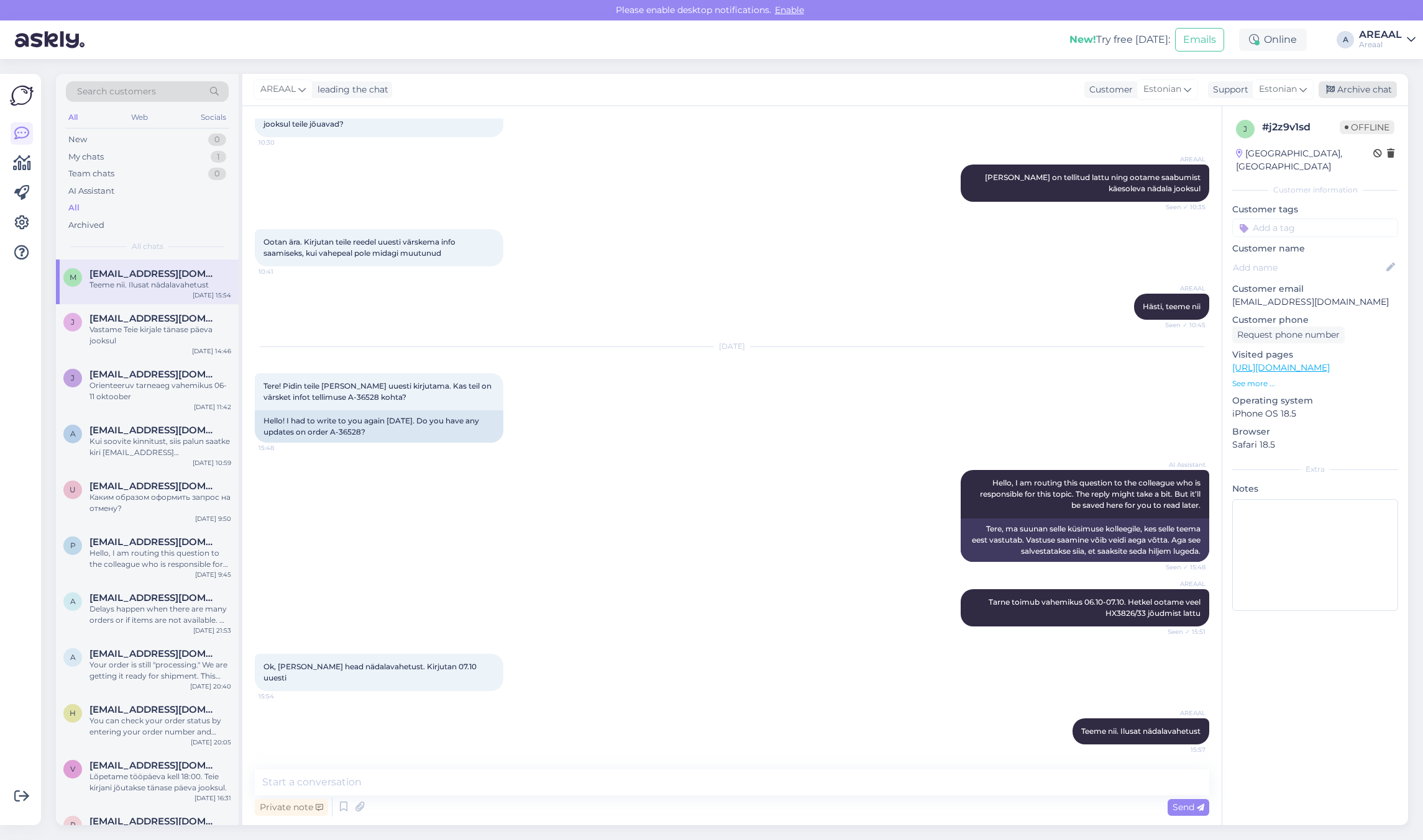
click at [1364, 87] on div "Archive chat" at bounding box center [1357, 90] width 78 height 17
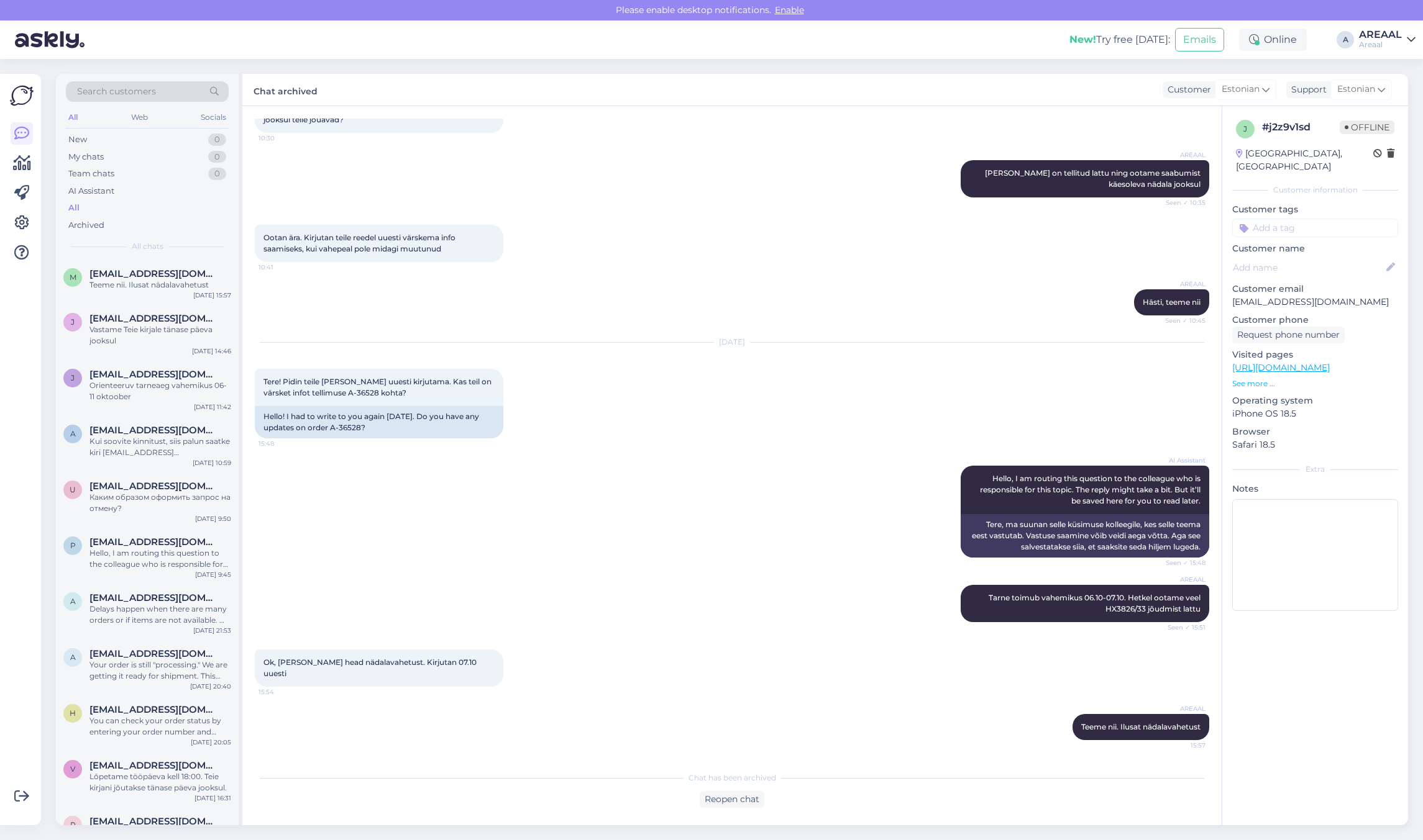
click at [1001, 318] on div "AREAAL Hästi, teeme nii Seen ✓ 10:45" at bounding box center [732, 302] width 955 height 53
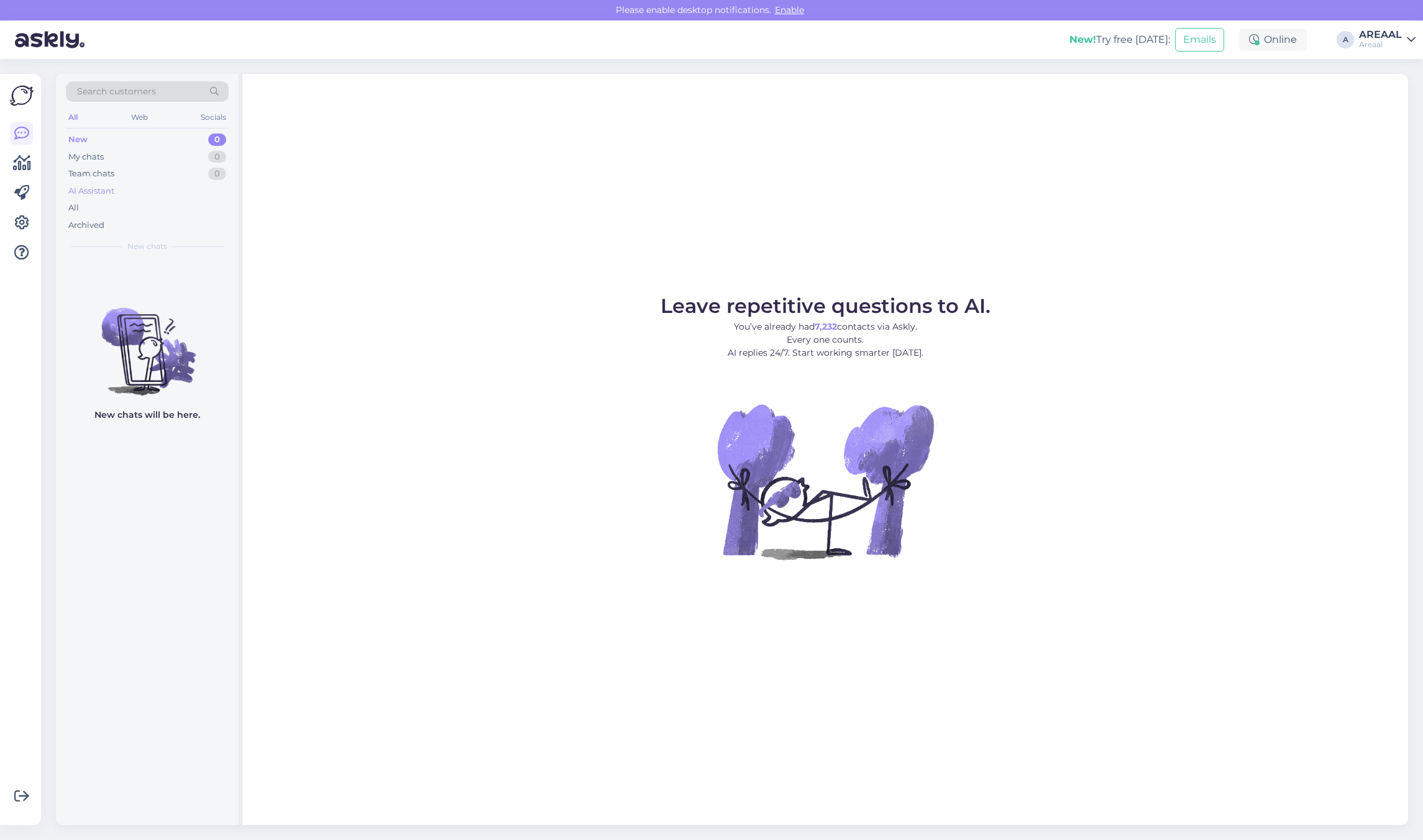
click at [208, 199] on div "AI Assistant" at bounding box center [147, 191] width 163 height 17
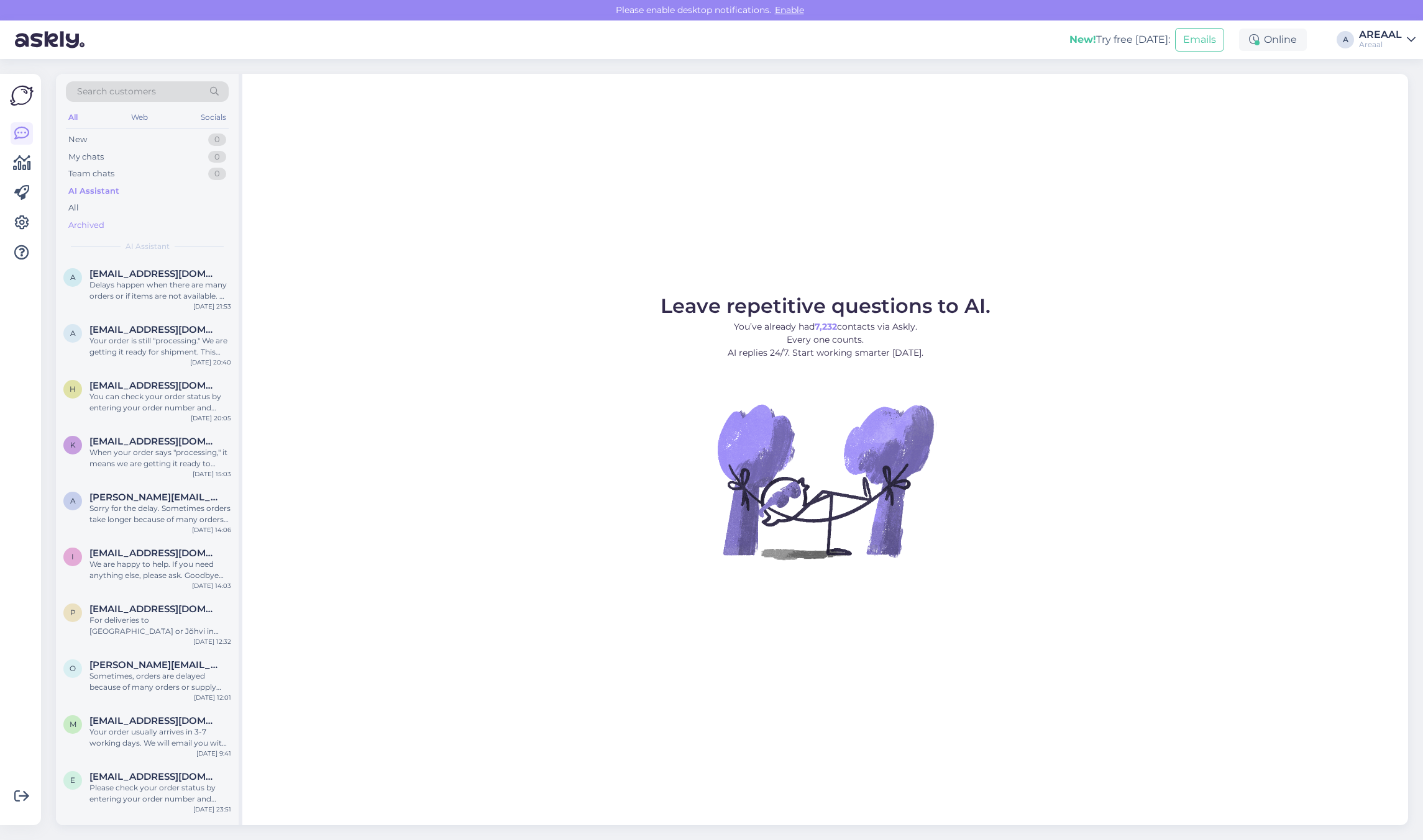
click at [203, 219] on div "Archived" at bounding box center [147, 225] width 163 height 17
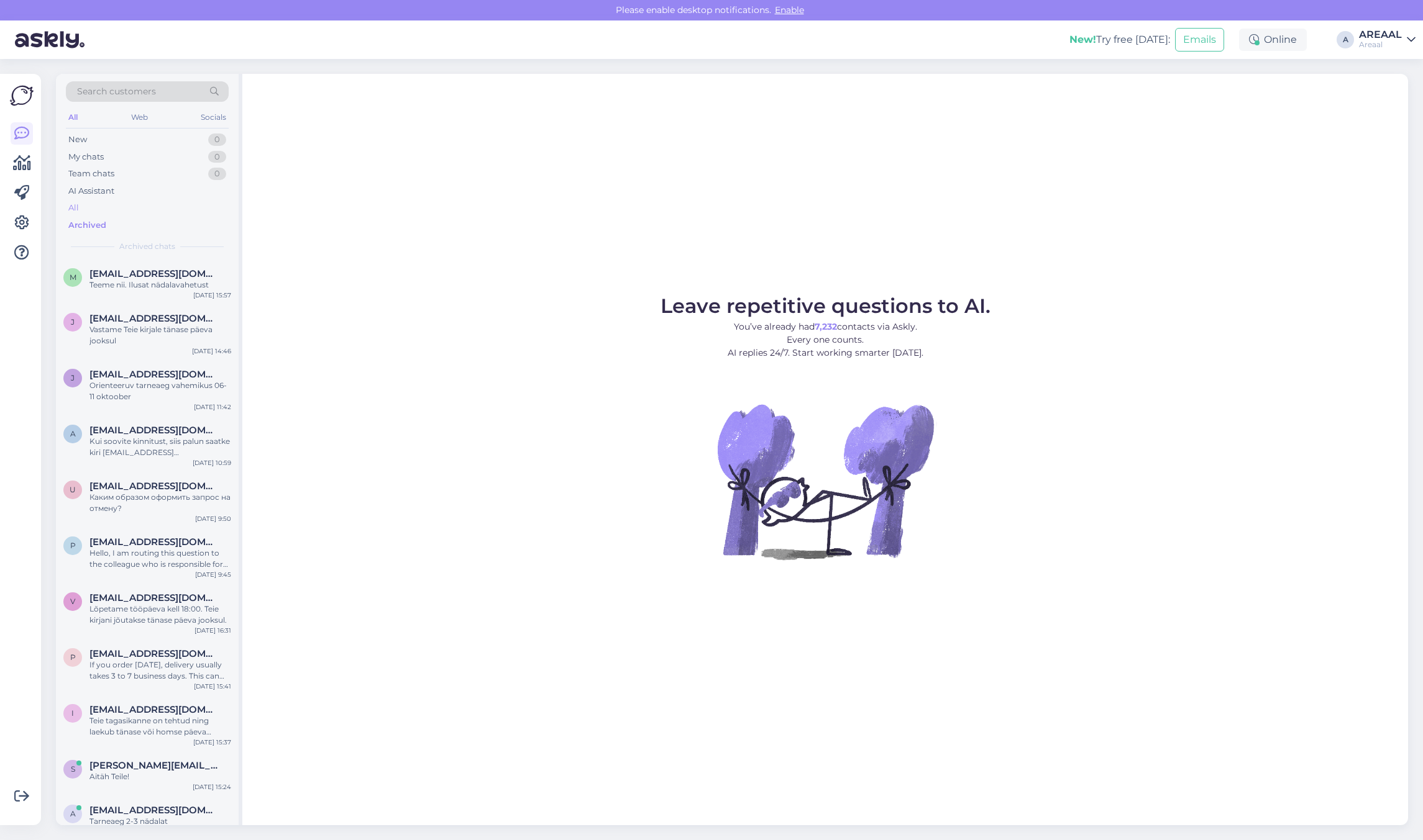
click at [203, 215] on div "All" at bounding box center [147, 208] width 163 height 17
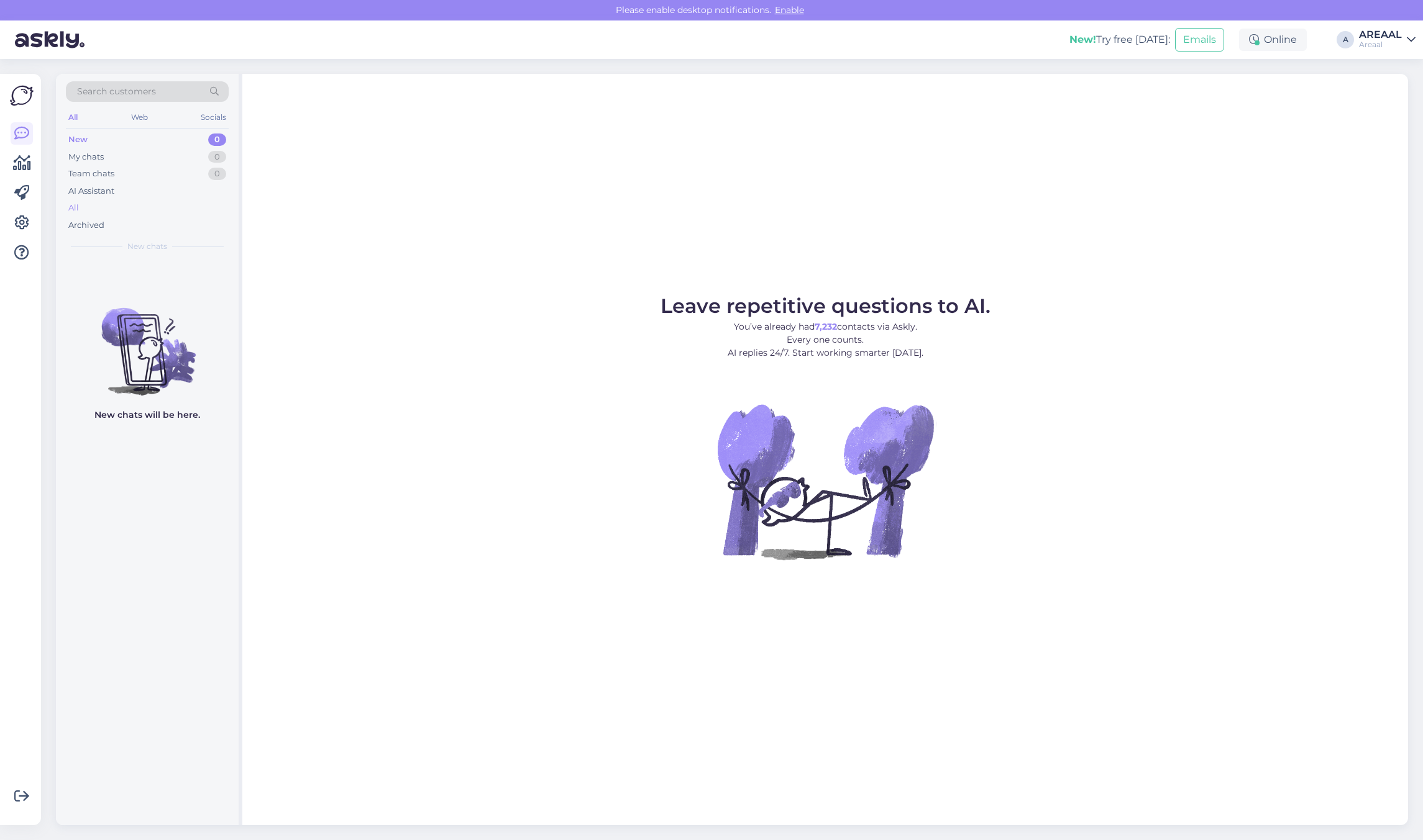
click at [160, 209] on div "All" at bounding box center [147, 208] width 163 height 17
